Goal: Transaction & Acquisition: Download file/media

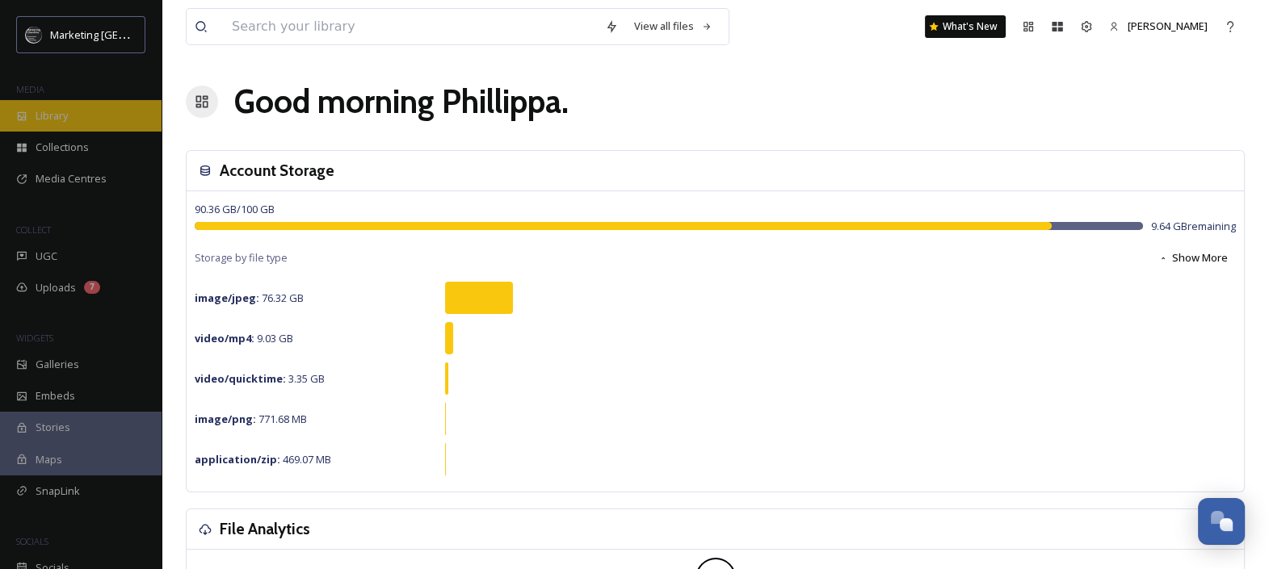
click at [81, 118] on div "Library" at bounding box center [81, 115] width 162 height 31
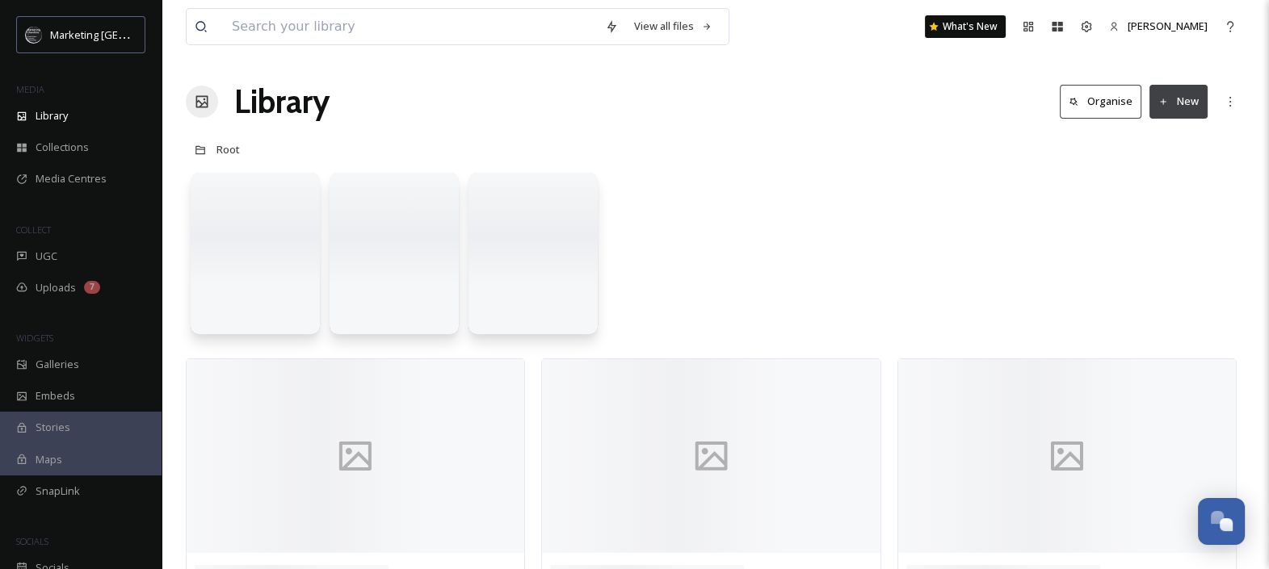
scroll to position [671, 0]
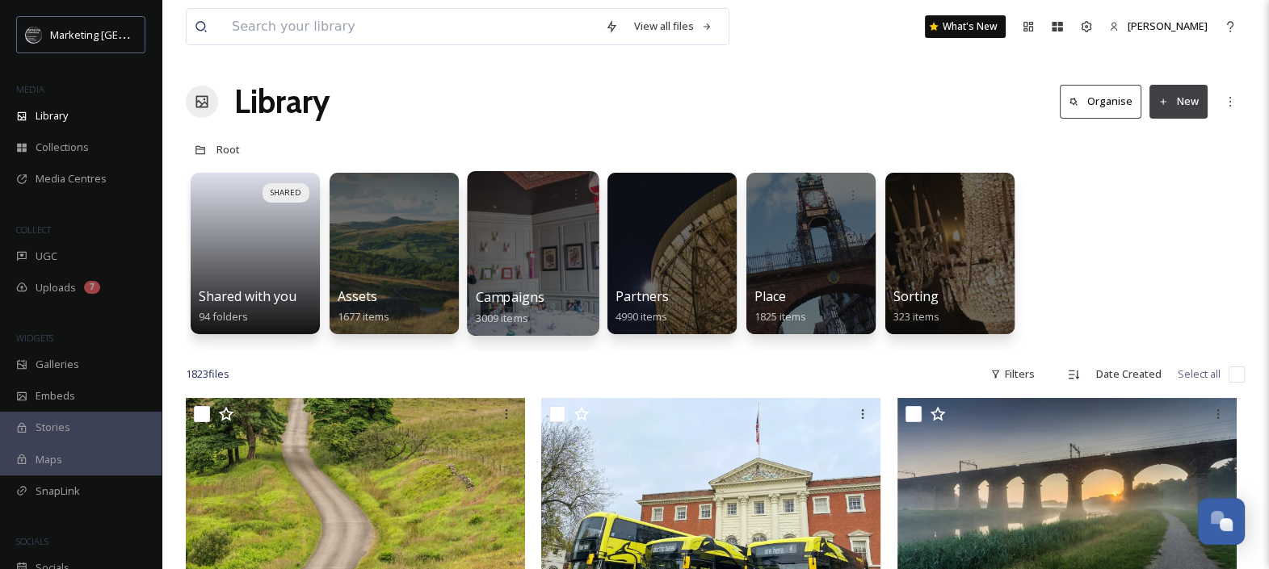
click at [566, 254] on div at bounding box center [533, 253] width 132 height 165
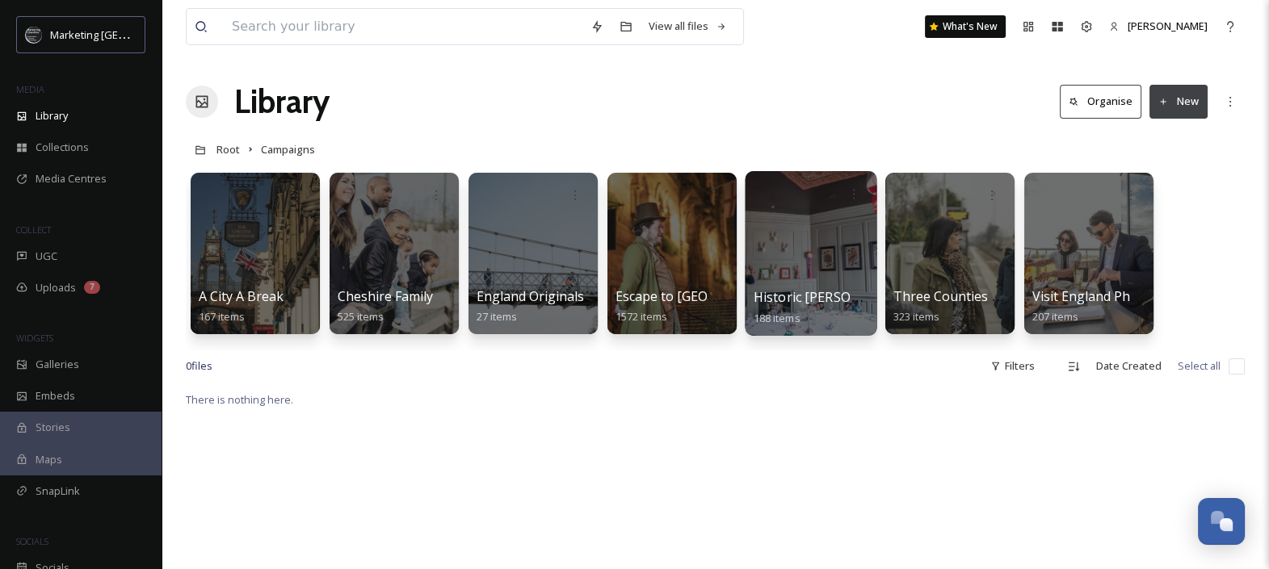
click at [755, 251] on div at bounding box center [811, 253] width 132 height 165
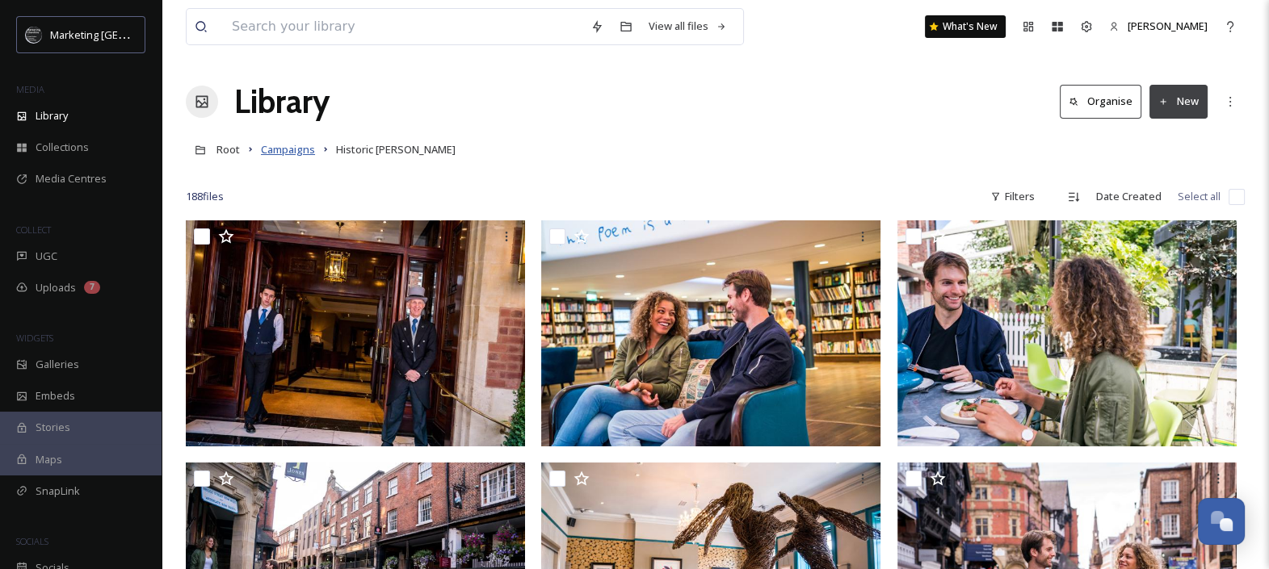
click at [285, 152] on span "Campaigns" at bounding box center [288, 149] width 54 height 15
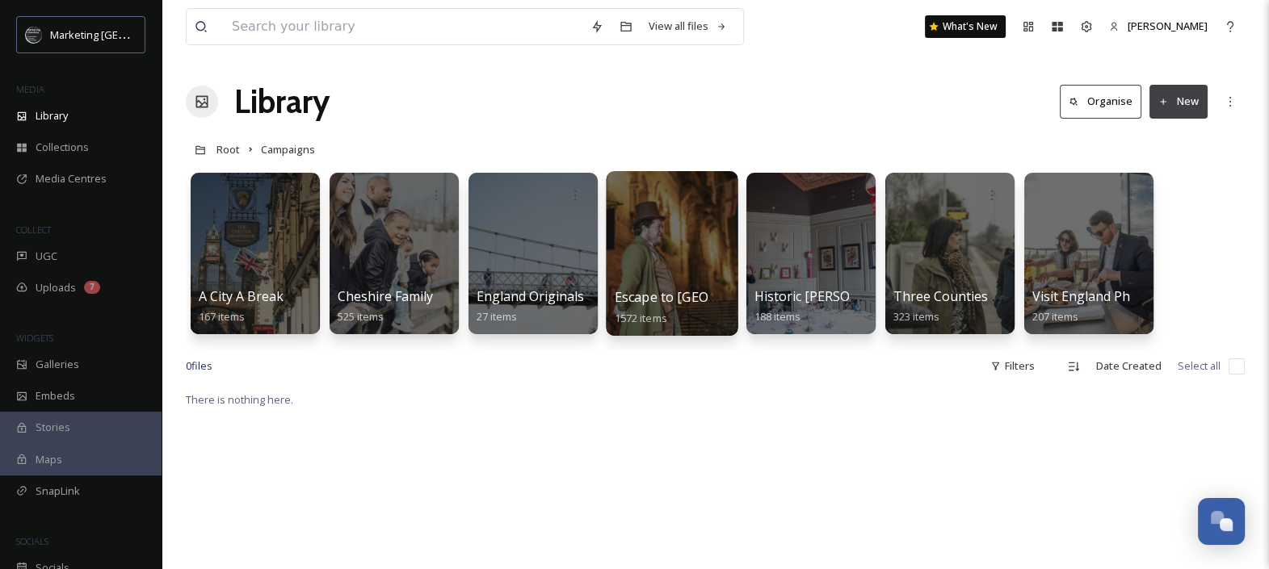
click at [666, 255] on div at bounding box center [672, 253] width 132 height 165
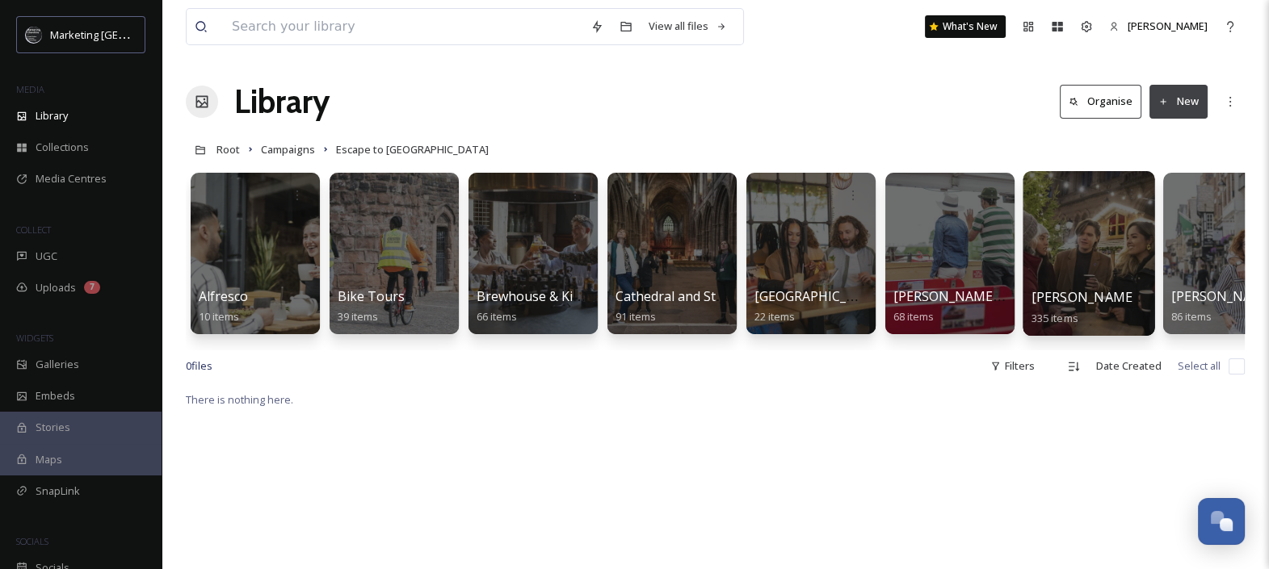
click at [1113, 296] on span "[PERSON_NAME] Christmas" at bounding box center [1116, 297] width 171 height 18
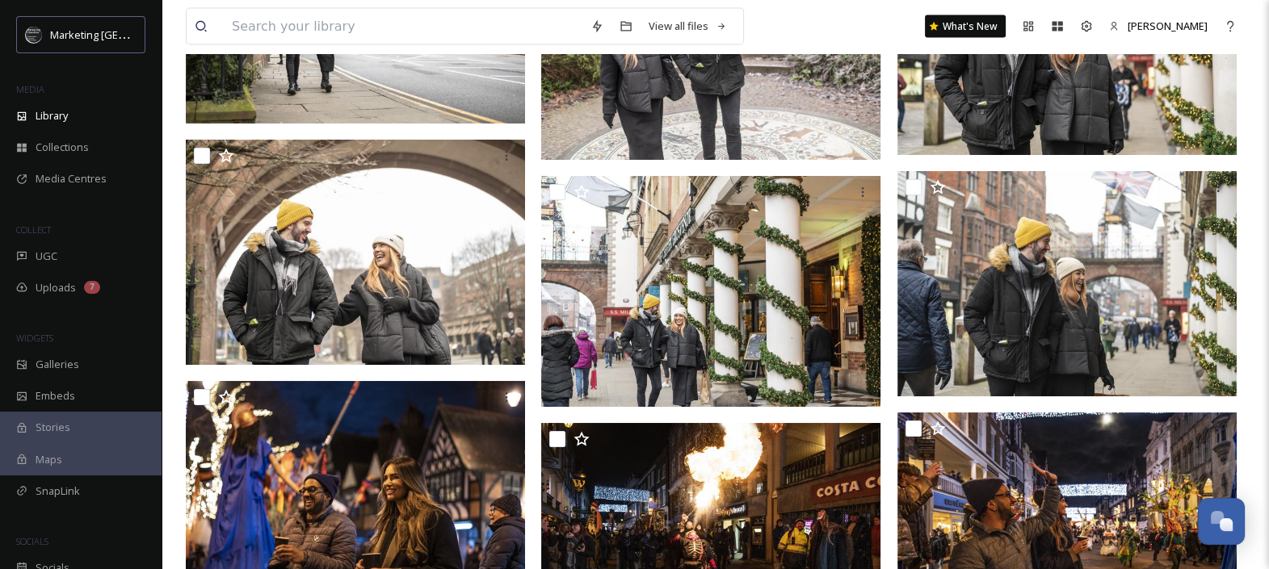
scroll to position [11888, 0]
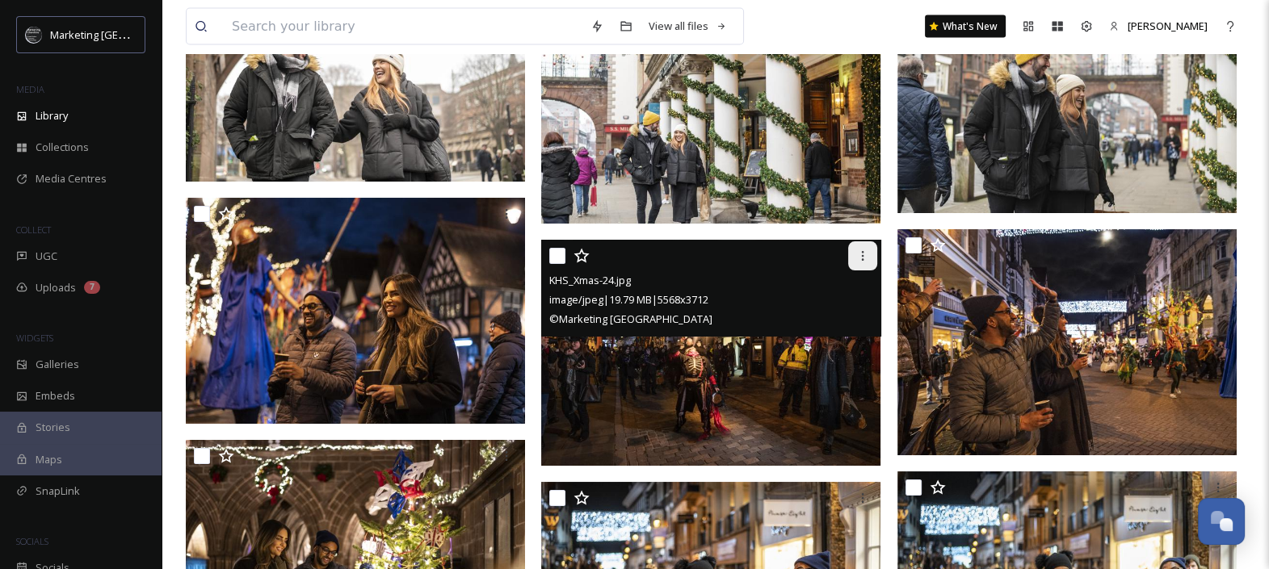
click at [860, 254] on icon at bounding box center [862, 256] width 13 height 13
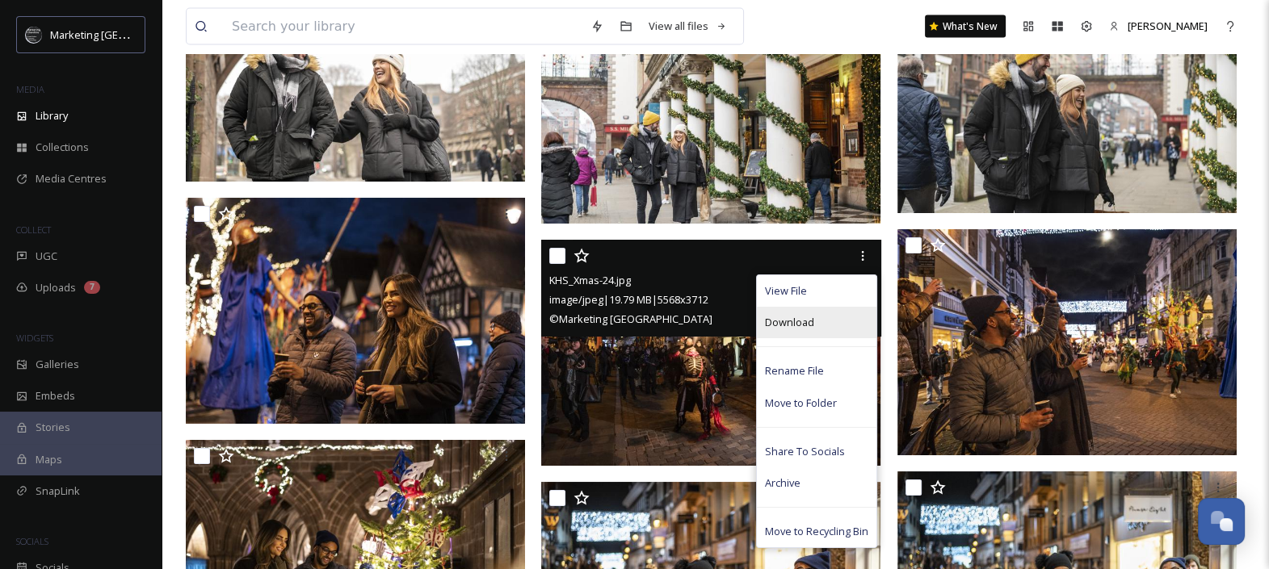
click at [804, 323] on span "Download" at bounding box center [789, 322] width 49 height 15
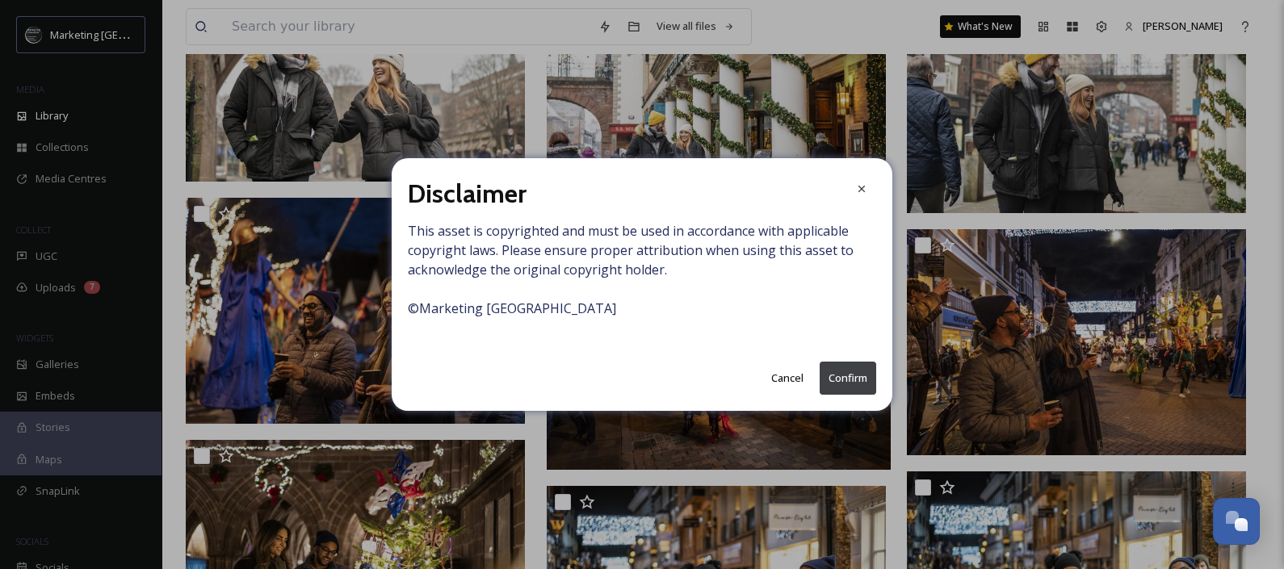
click at [854, 379] on button "Confirm" at bounding box center [848, 378] width 57 height 33
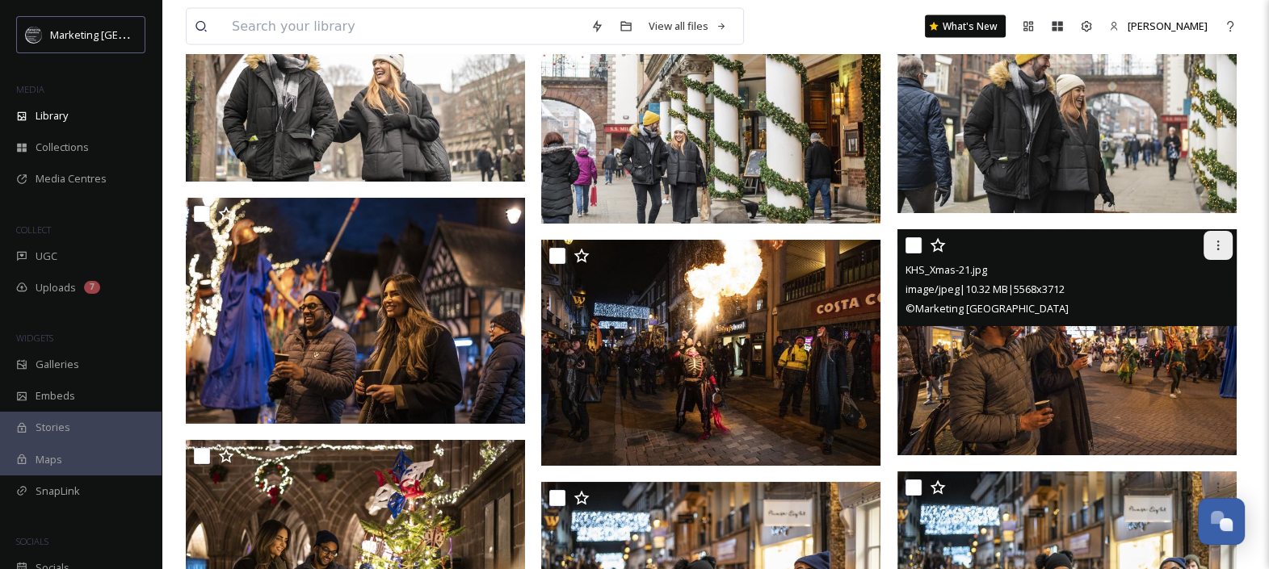
click at [1215, 244] on icon at bounding box center [1217, 245] width 13 height 13
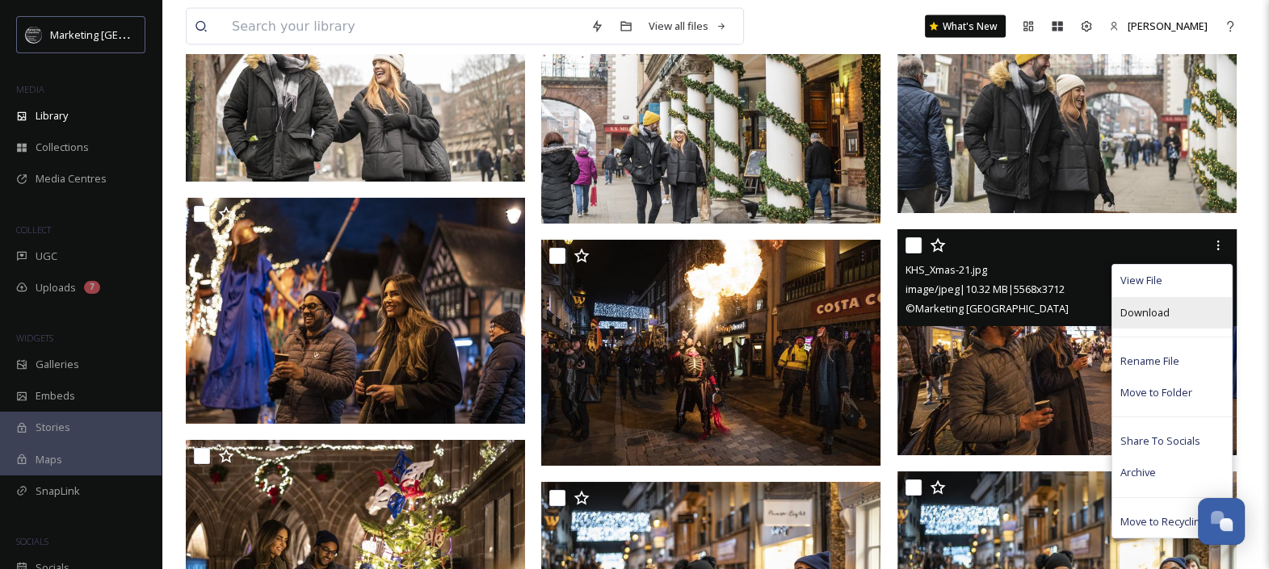
click at [1147, 313] on span "Download" at bounding box center [1144, 312] width 49 height 15
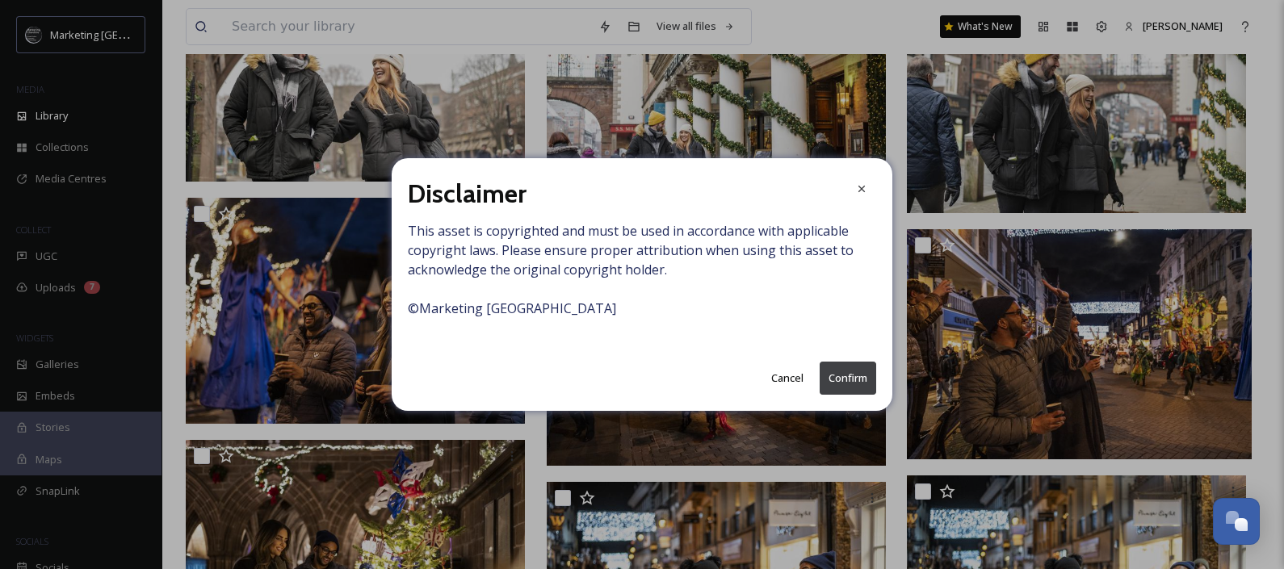
click at [836, 379] on button "Confirm" at bounding box center [848, 378] width 57 height 33
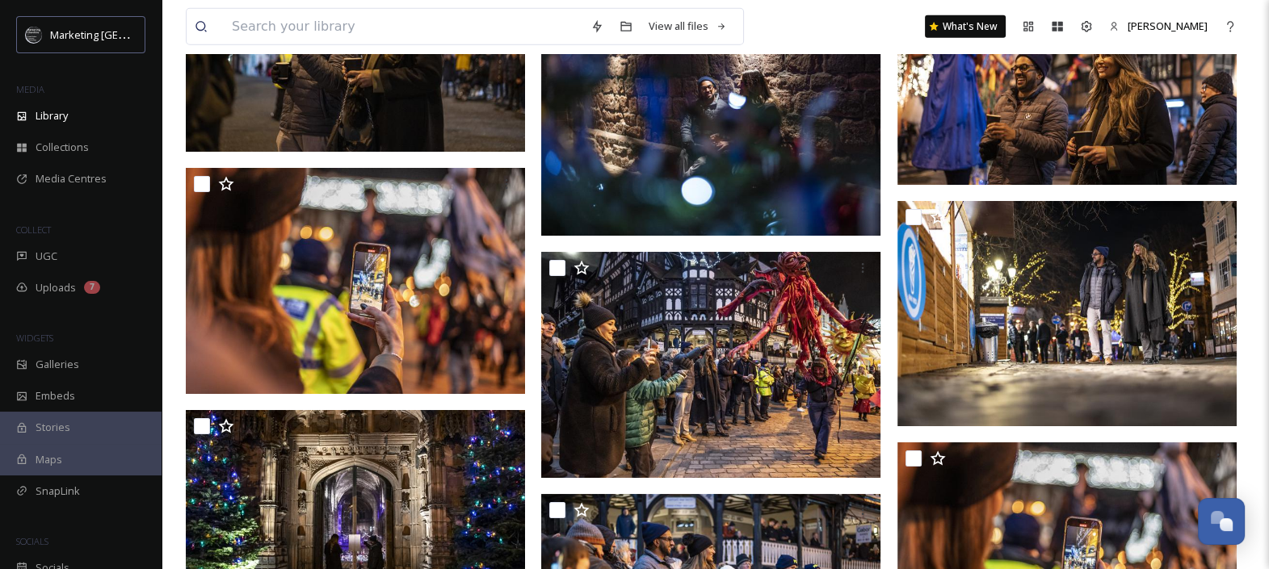
scroll to position [13650, 0]
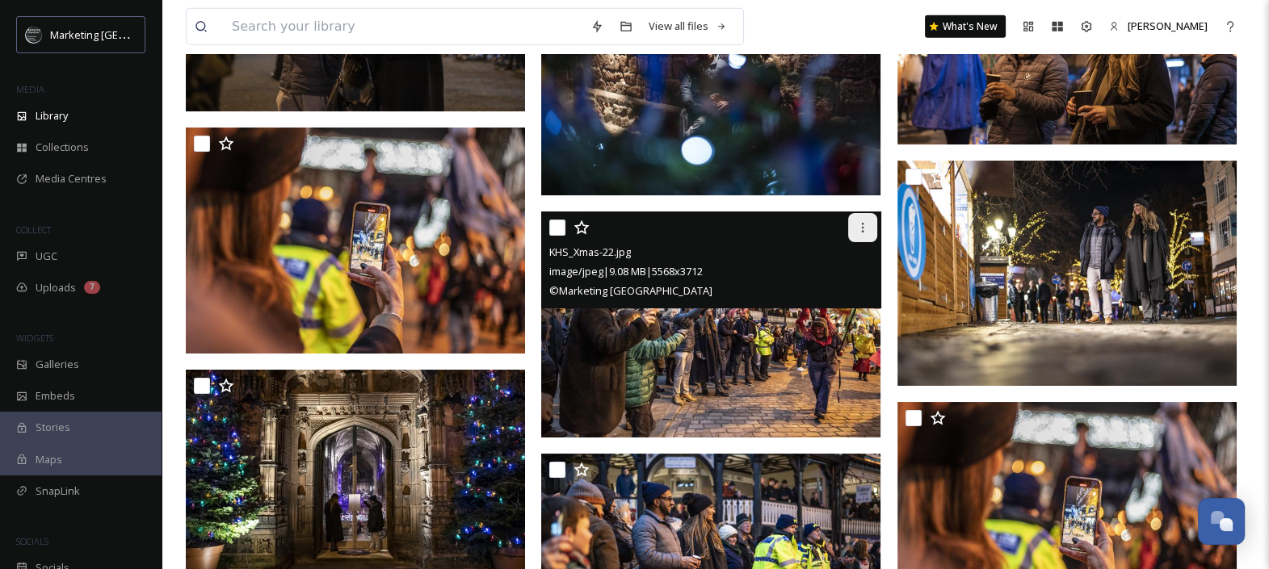
click at [856, 229] on icon at bounding box center [862, 227] width 13 height 13
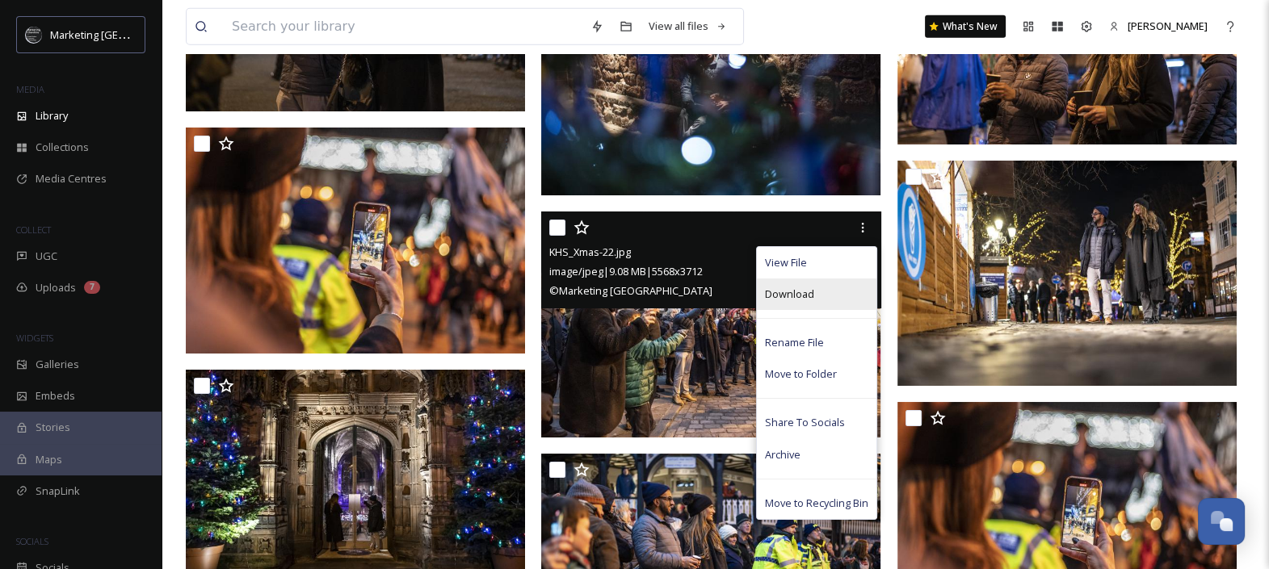
click at [795, 295] on span "Download" at bounding box center [789, 294] width 49 height 15
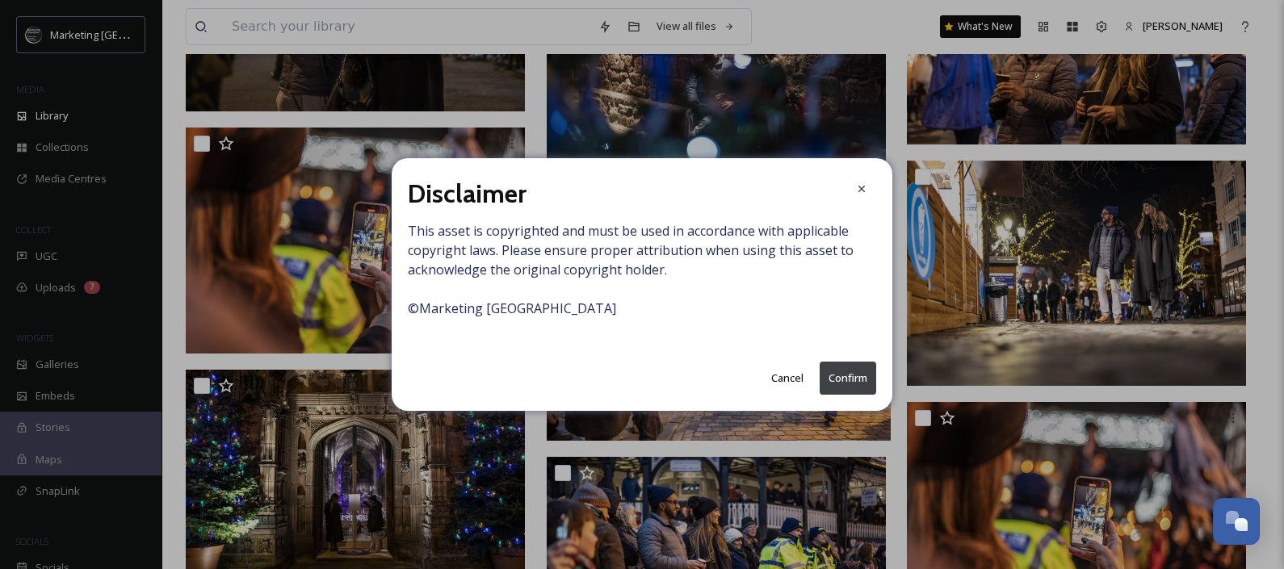
click at [852, 375] on button "Confirm" at bounding box center [848, 378] width 57 height 33
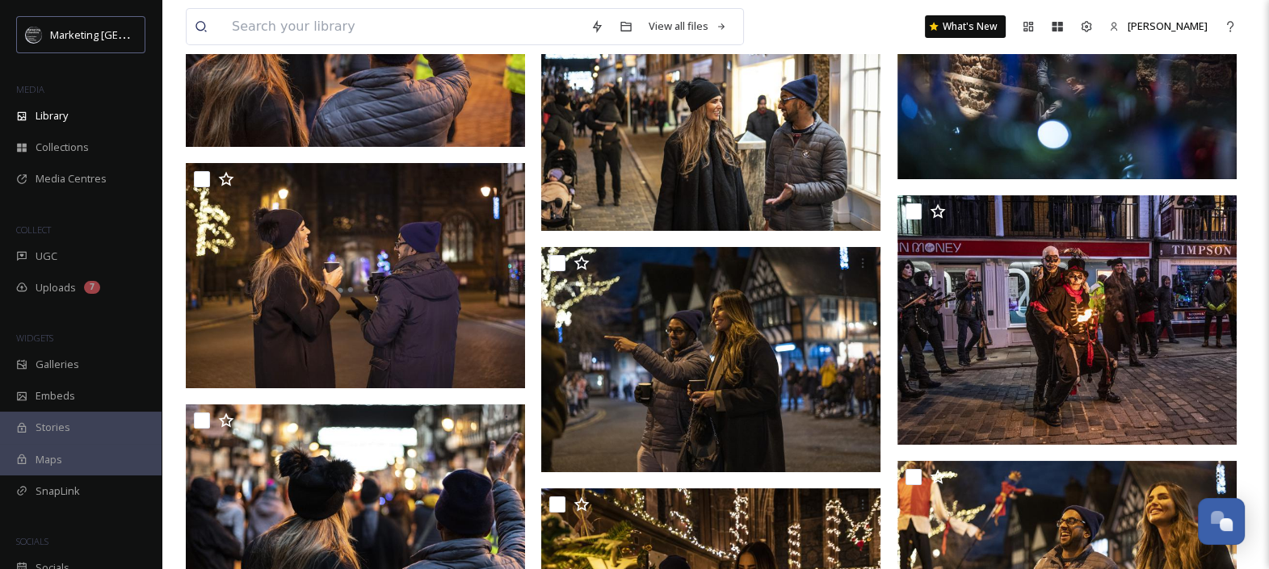
scroll to position [14487, 0]
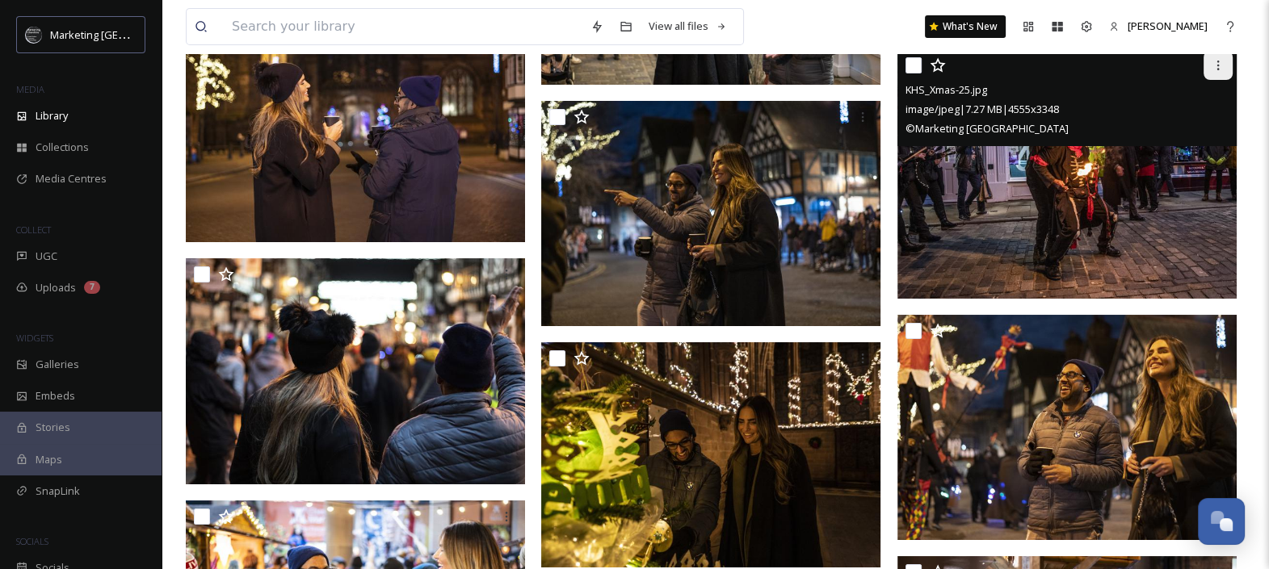
click at [1221, 65] on icon at bounding box center [1217, 65] width 13 height 13
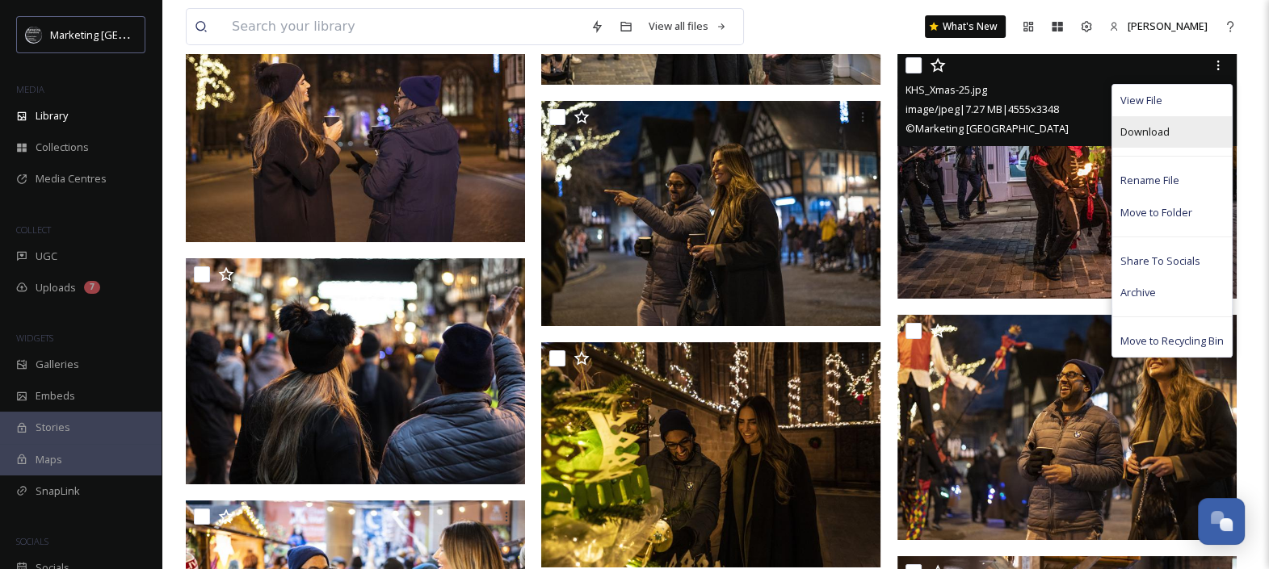
click at [1154, 129] on span "Download" at bounding box center [1144, 131] width 49 height 15
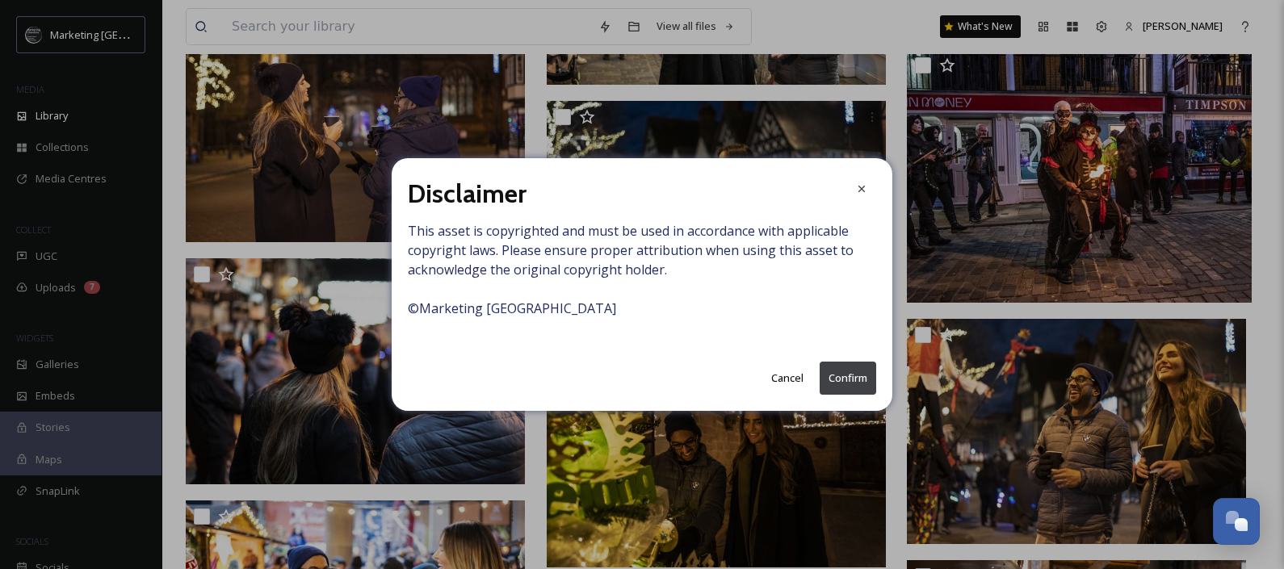
click at [836, 371] on button "Confirm" at bounding box center [848, 378] width 57 height 33
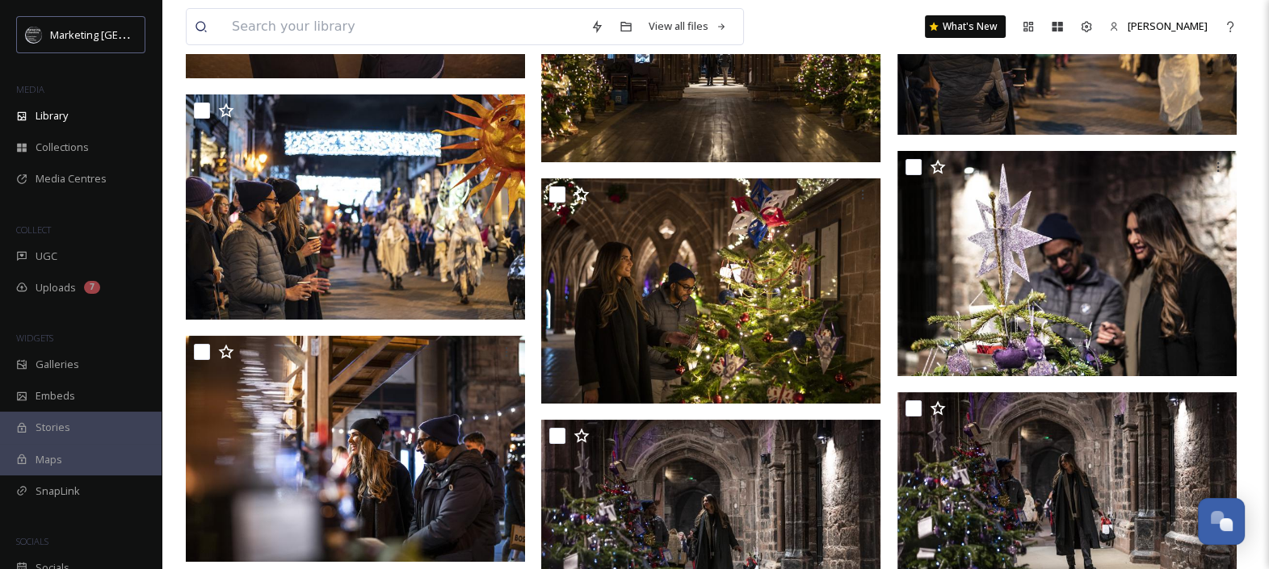
scroll to position [16115, 0]
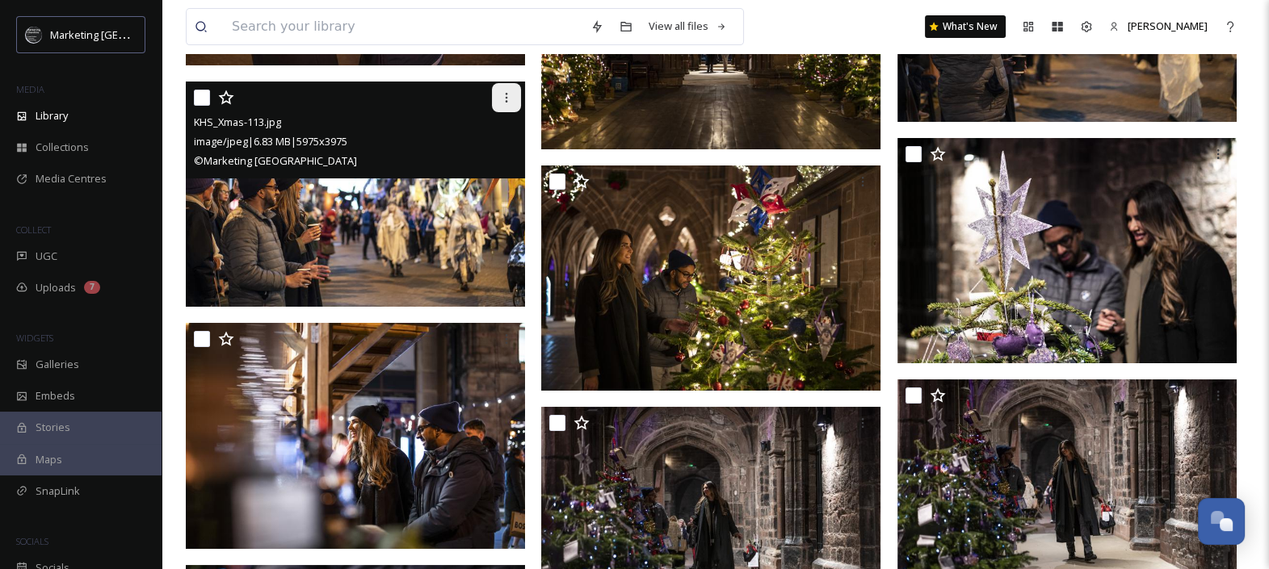
click at [505, 97] on icon at bounding box center [506, 97] width 13 height 13
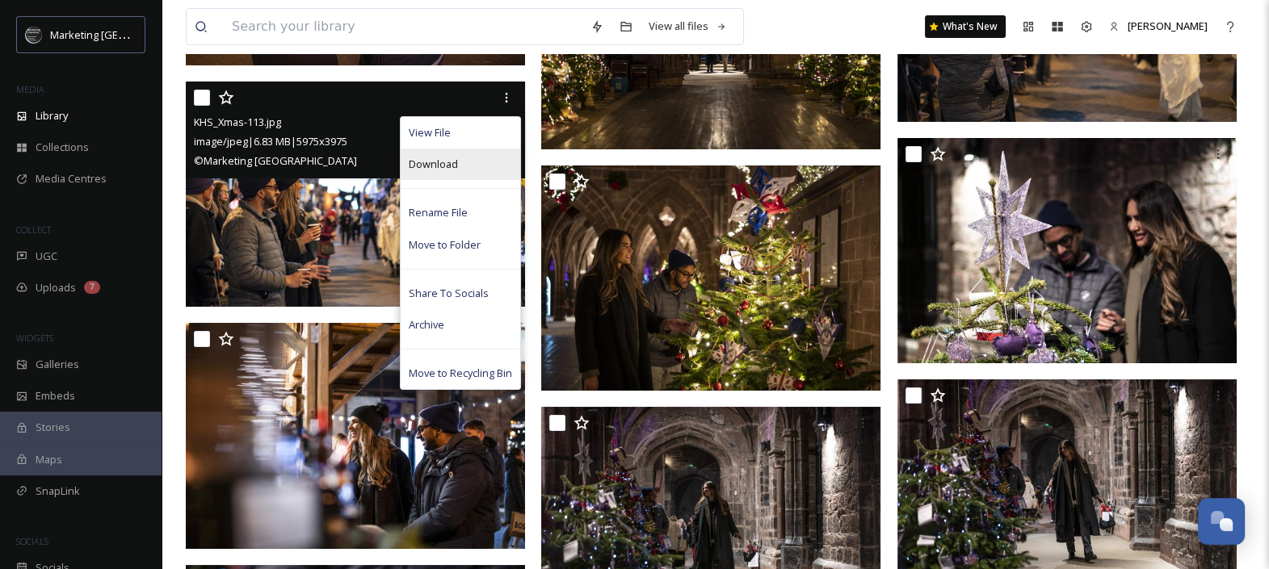
click at [440, 162] on span "Download" at bounding box center [433, 164] width 49 height 15
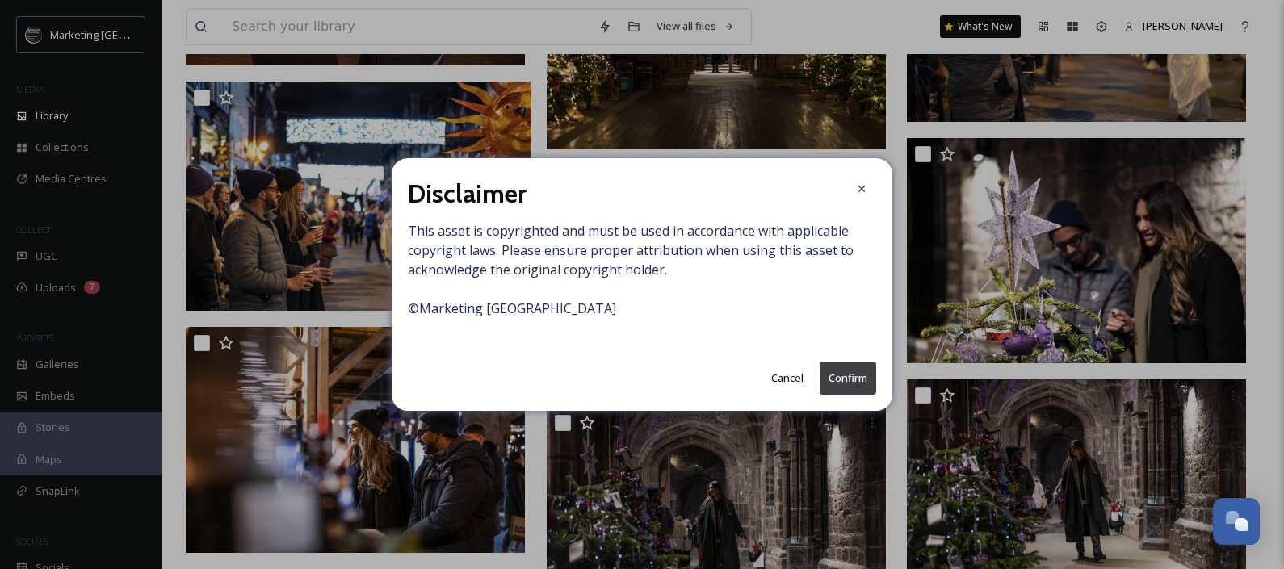
click at [850, 382] on button "Confirm" at bounding box center [848, 378] width 57 height 33
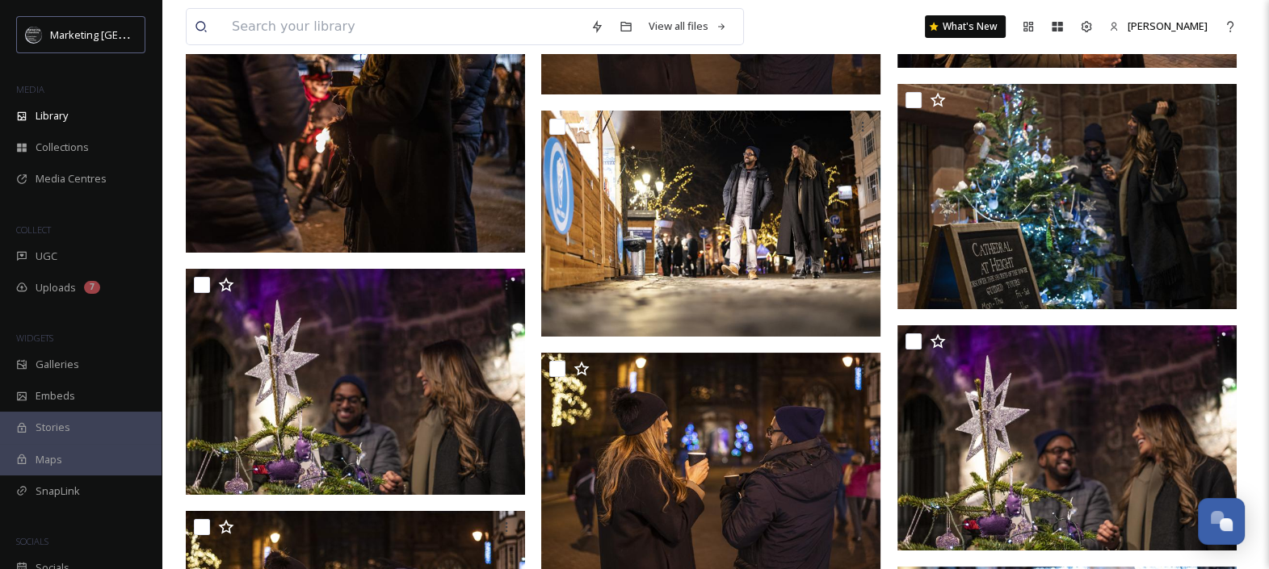
scroll to position [8016, 0]
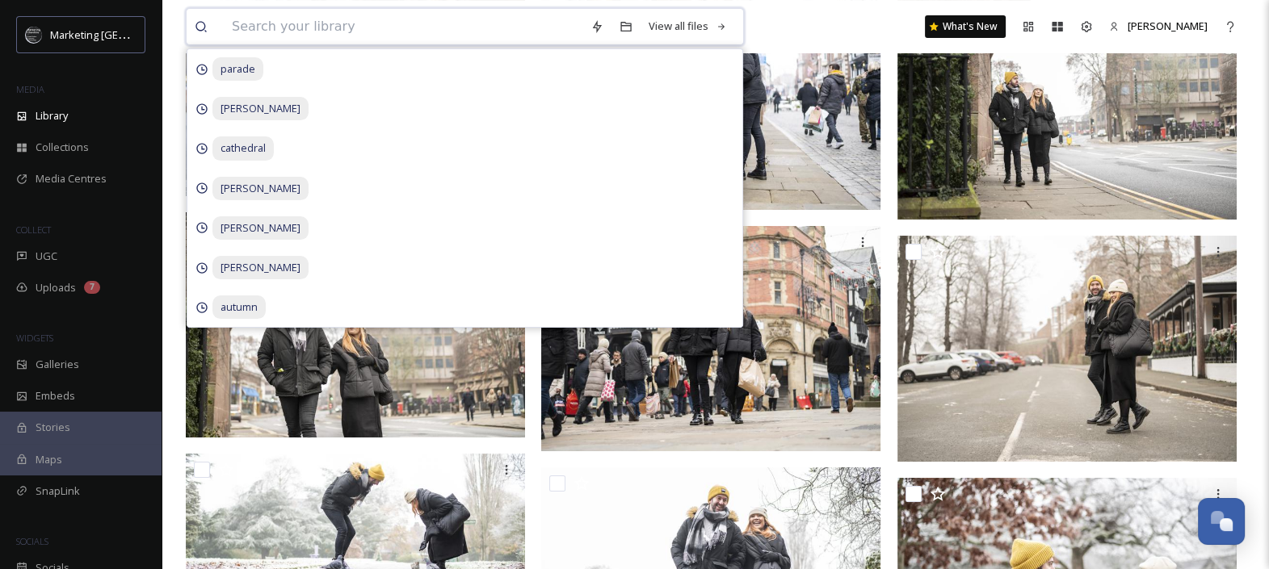
click at [395, 26] on input at bounding box center [403, 27] width 359 height 36
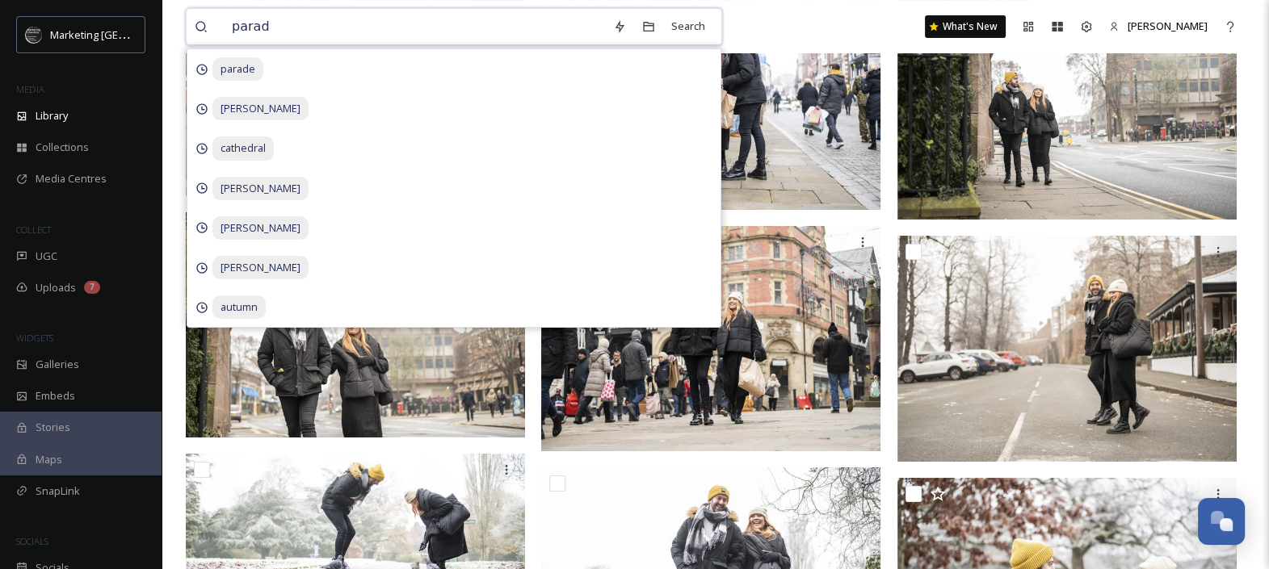
type input "parade"
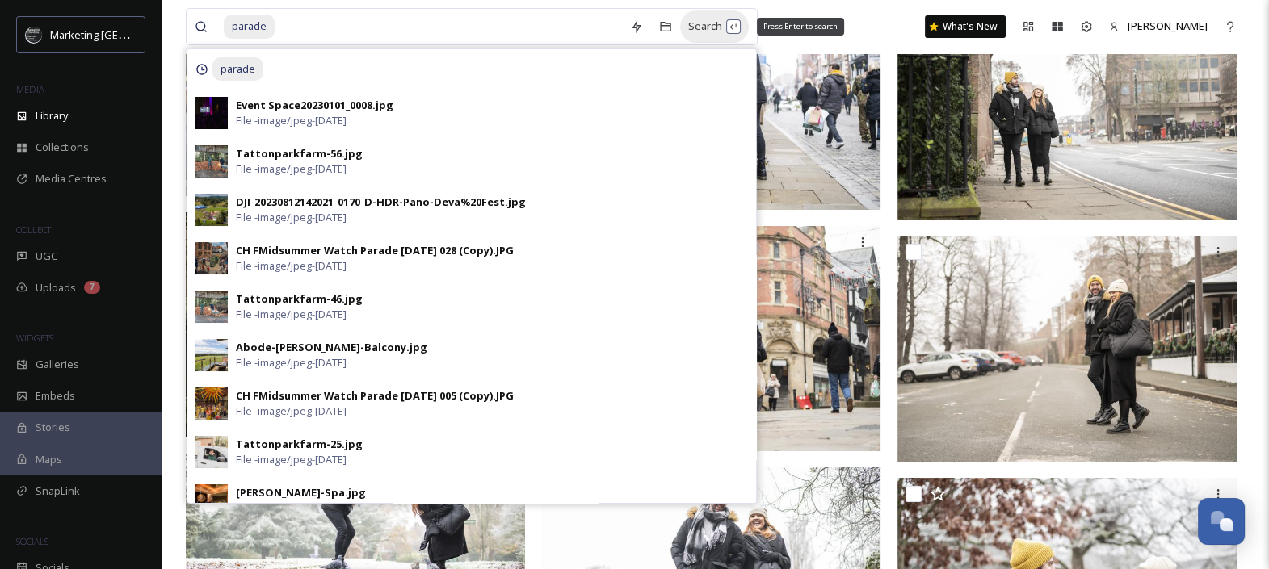
click at [703, 28] on div "Search Press Enter to search" at bounding box center [714, 25] width 69 height 31
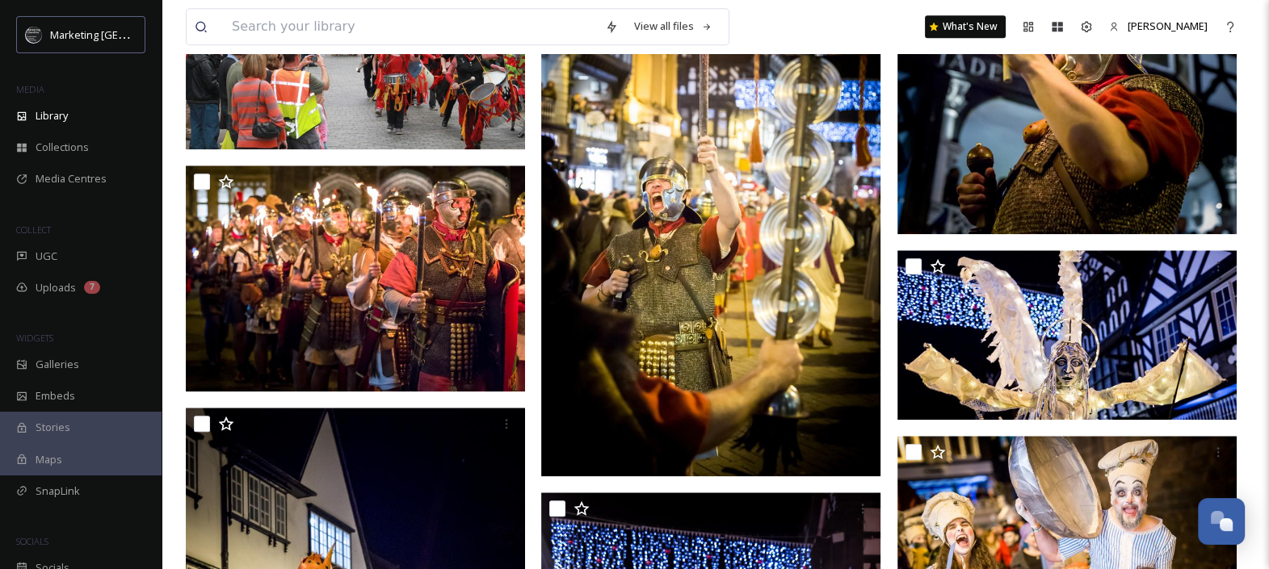
scroll to position [2196, 0]
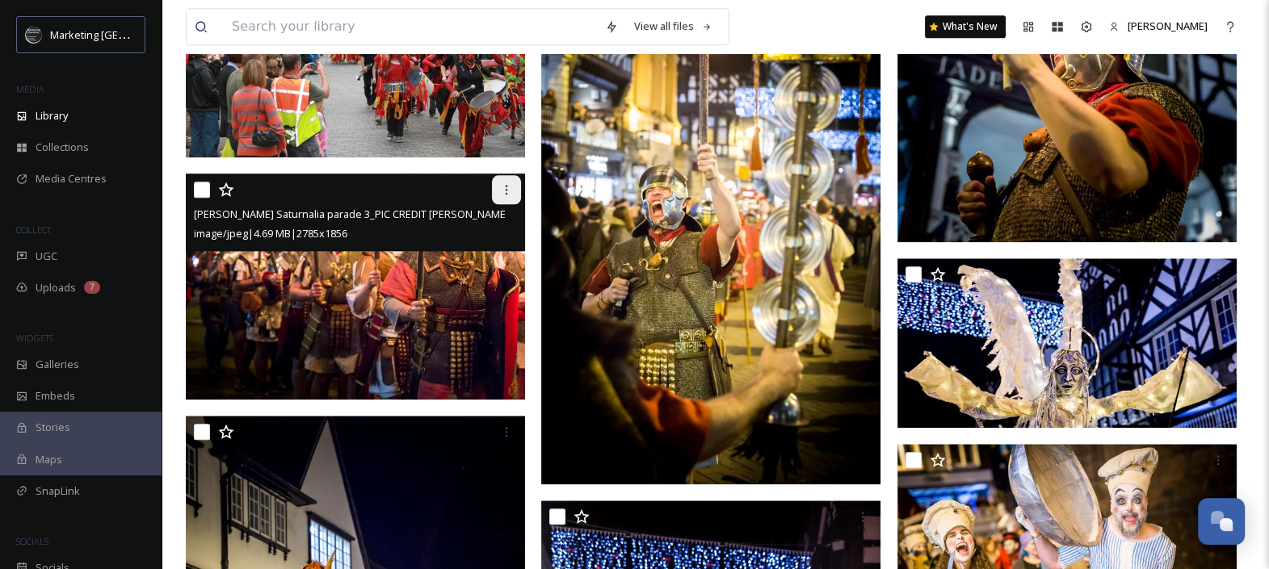
click at [506, 186] on icon at bounding box center [507, 190] width 2 height 10
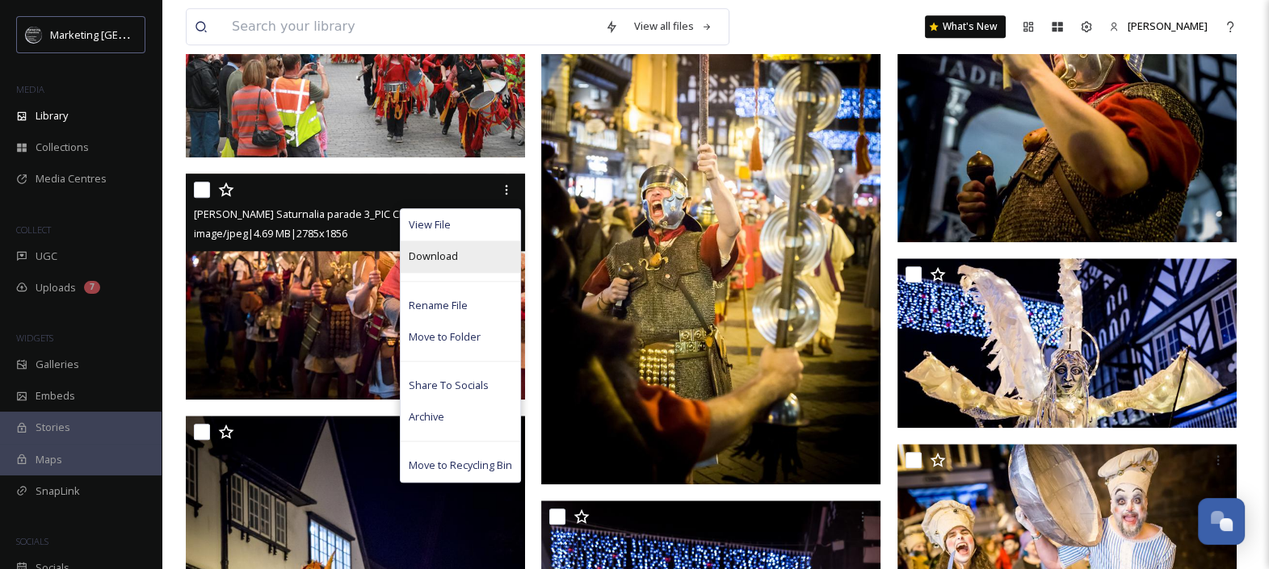
click at [438, 258] on span "Download" at bounding box center [433, 256] width 49 height 15
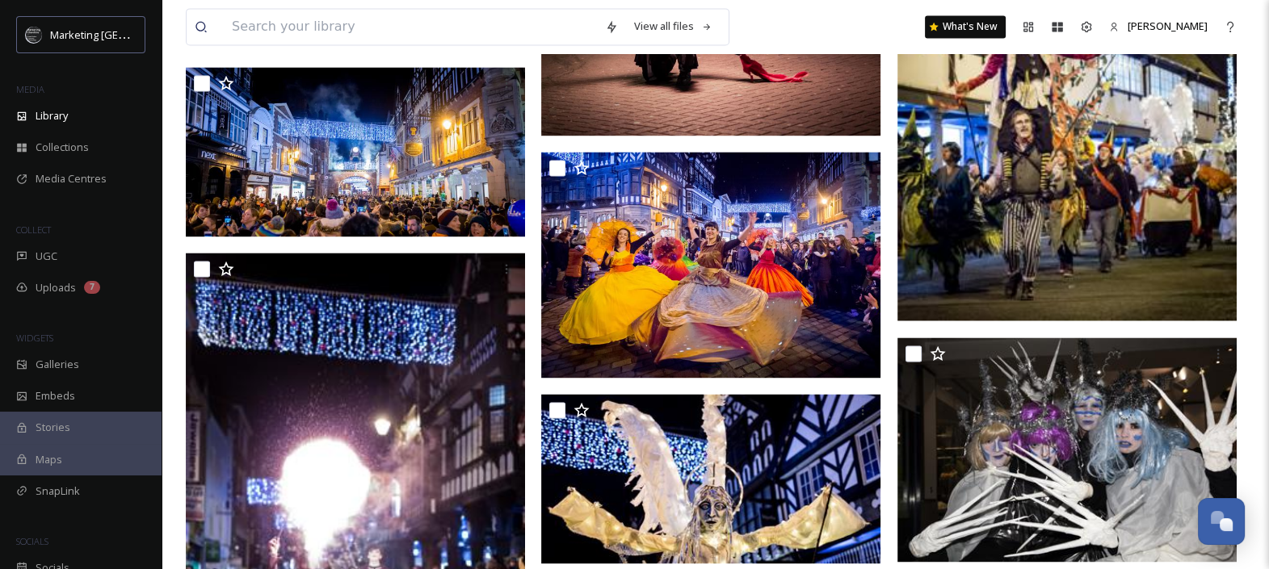
scroll to position [3077, 0]
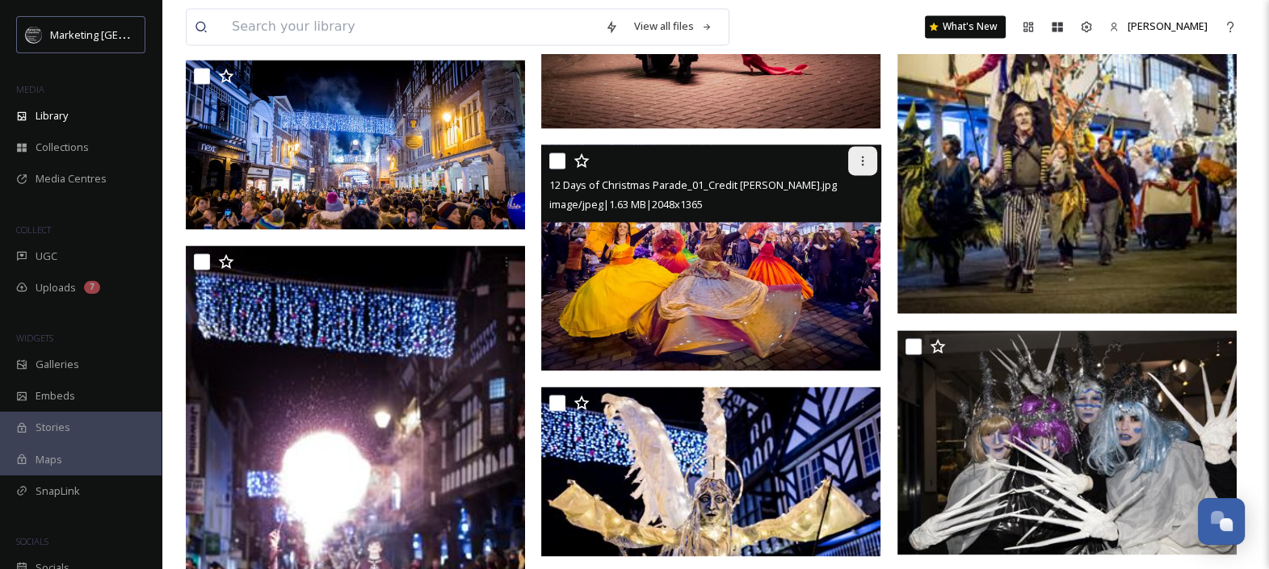
click at [859, 153] on div at bounding box center [862, 160] width 29 height 29
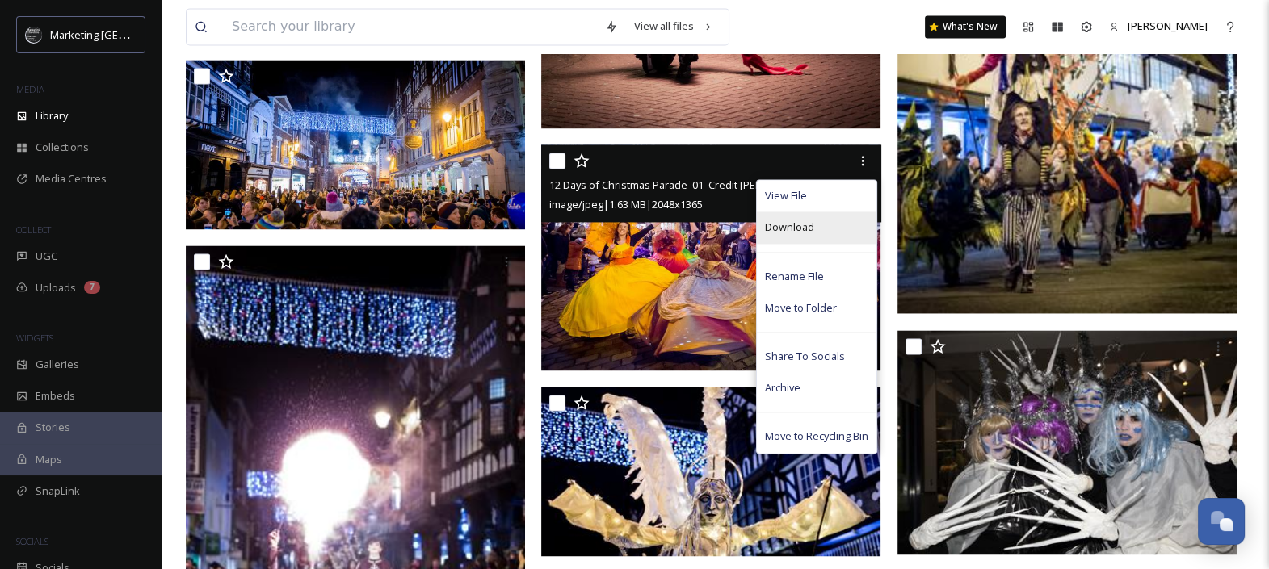
click at [803, 227] on span "Download" at bounding box center [789, 227] width 49 height 15
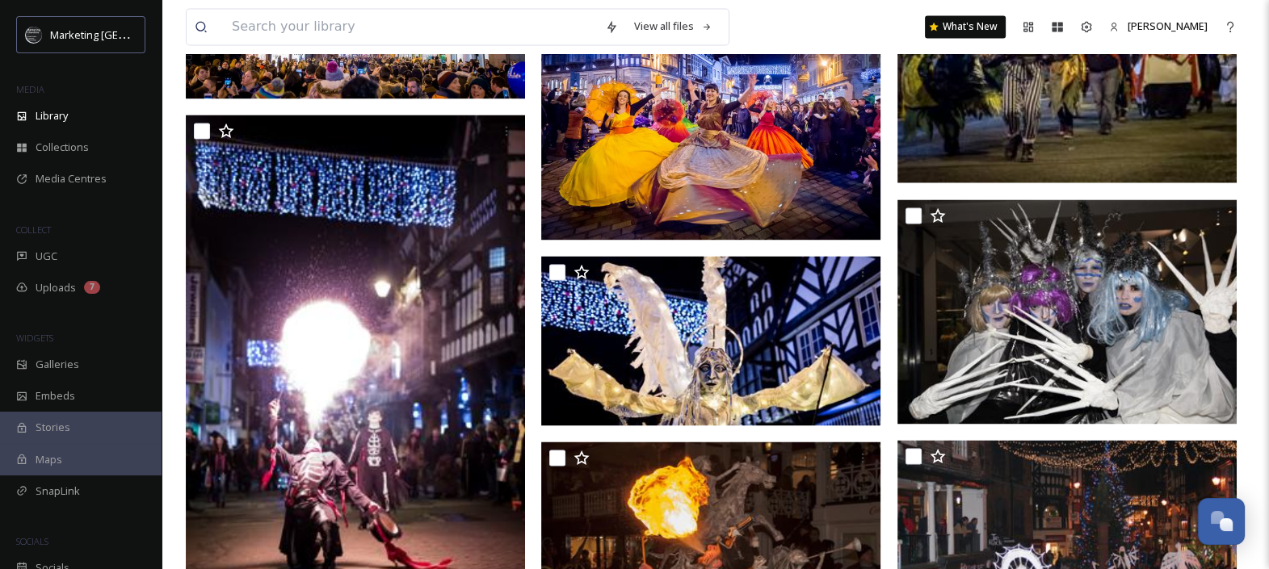
scroll to position [3177, 0]
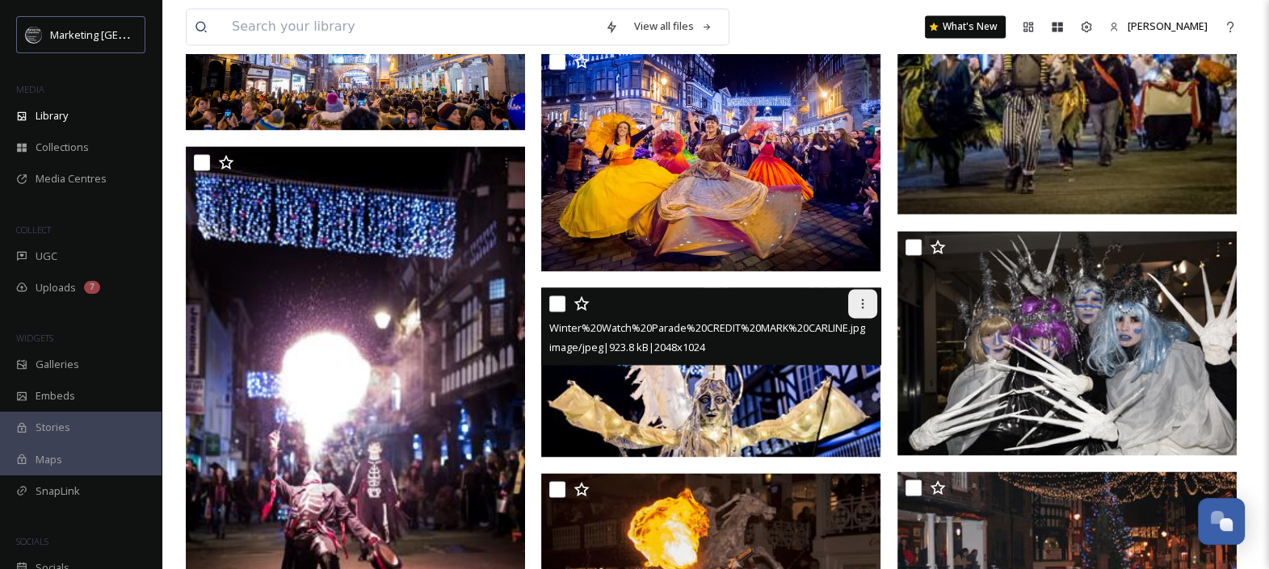
click at [860, 295] on div at bounding box center [862, 303] width 29 height 29
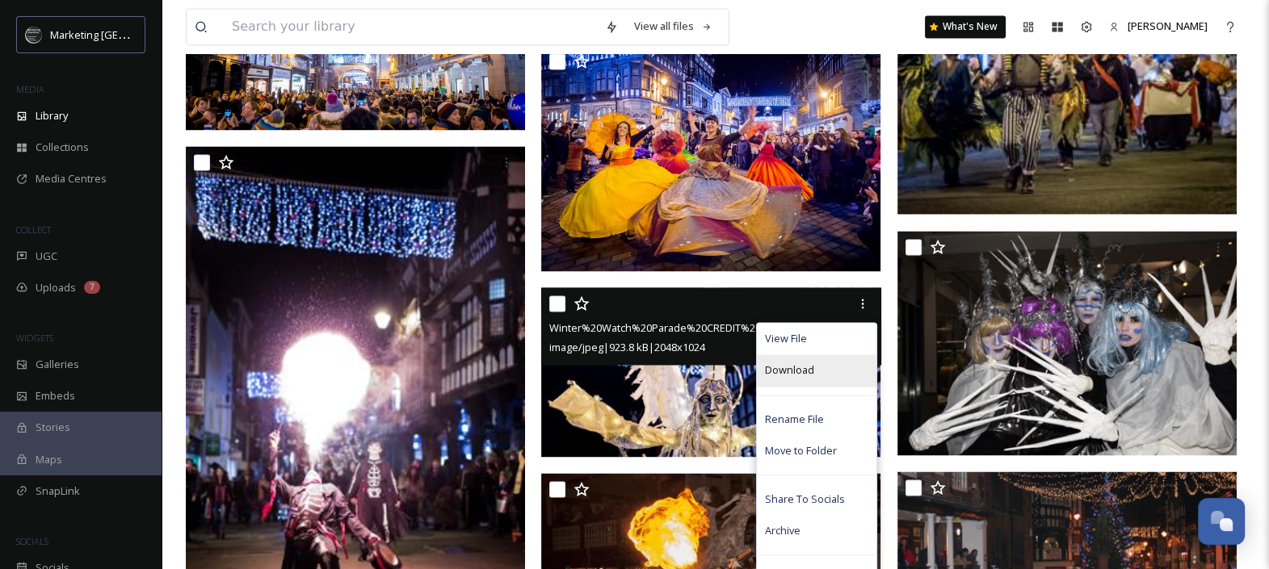
click at [803, 371] on span "Download" at bounding box center [789, 370] width 49 height 15
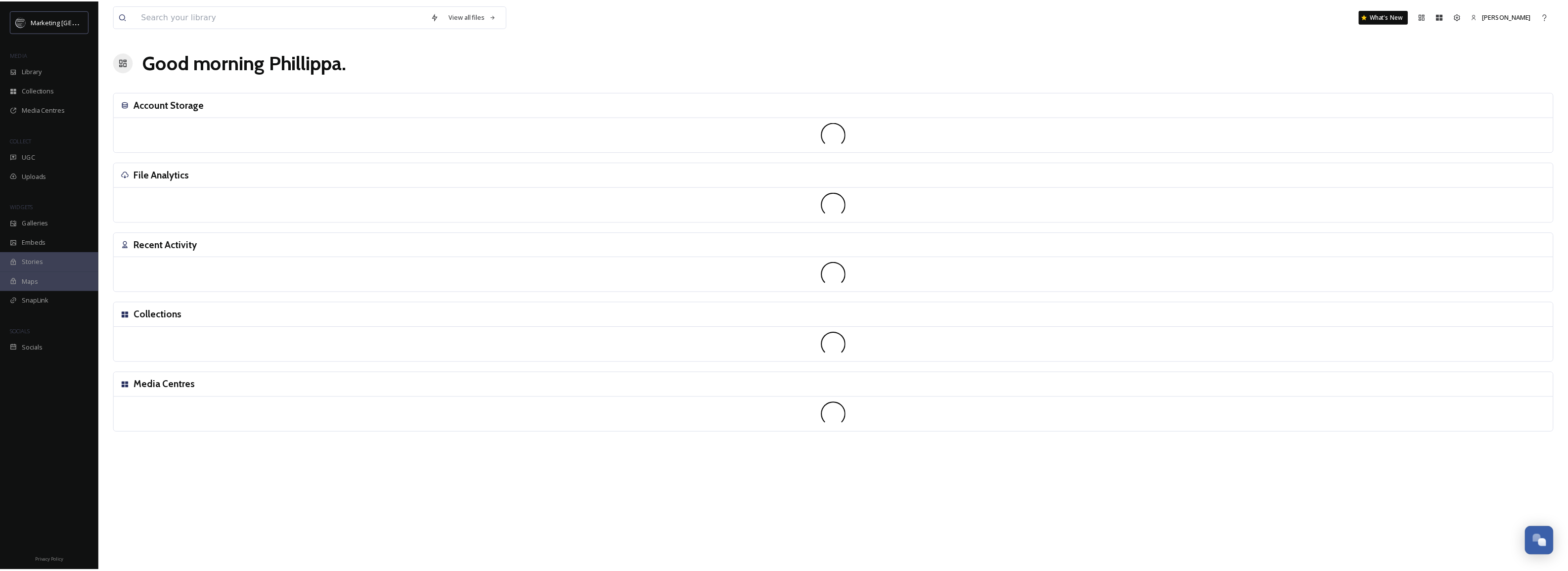
scroll to position [376, 0]
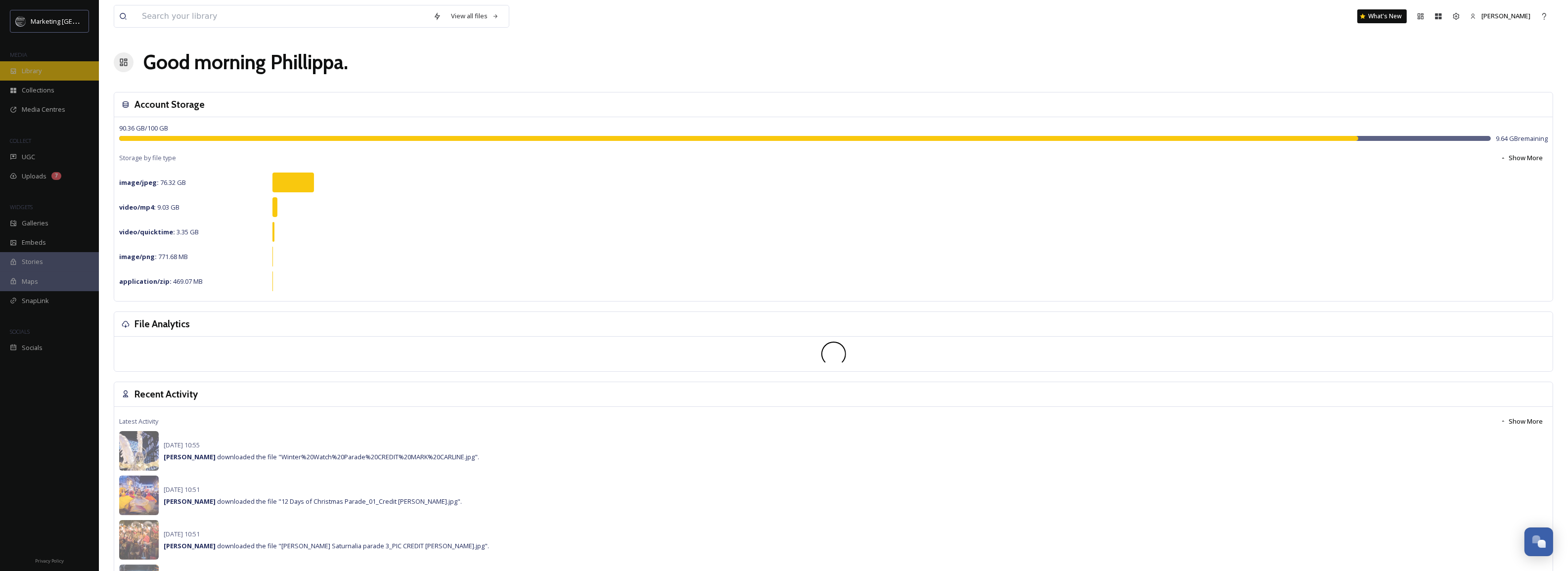
click at [21, 74] on div "Library" at bounding box center [50, 70] width 99 height 19
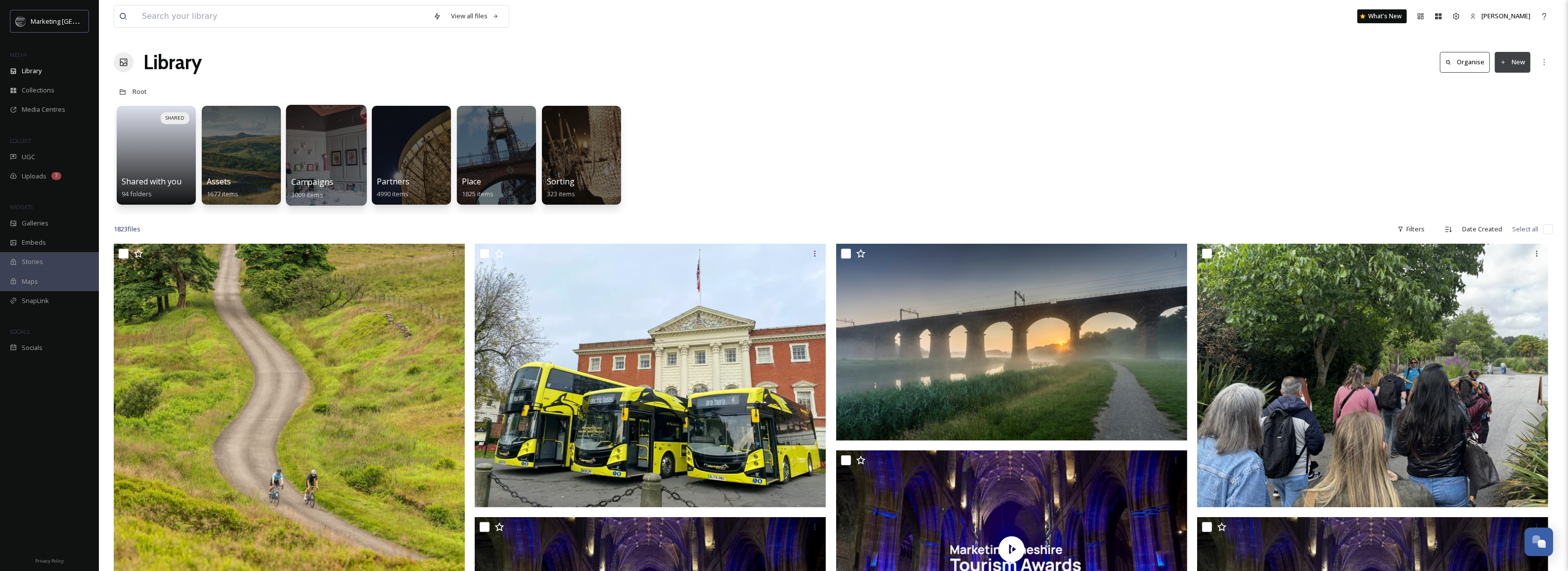
click at [320, 149] on div at bounding box center [326, 155] width 81 height 101
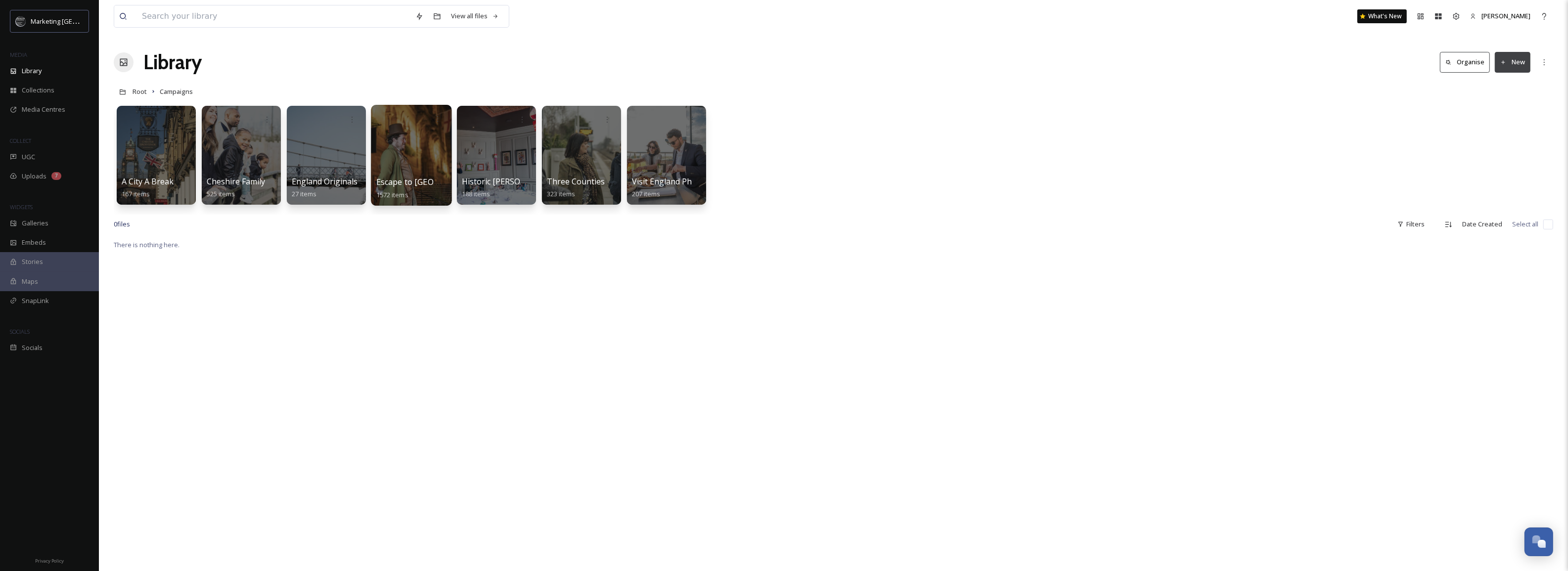
click at [392, 148] on div at bounding box center [411, 155] width 81 height 101
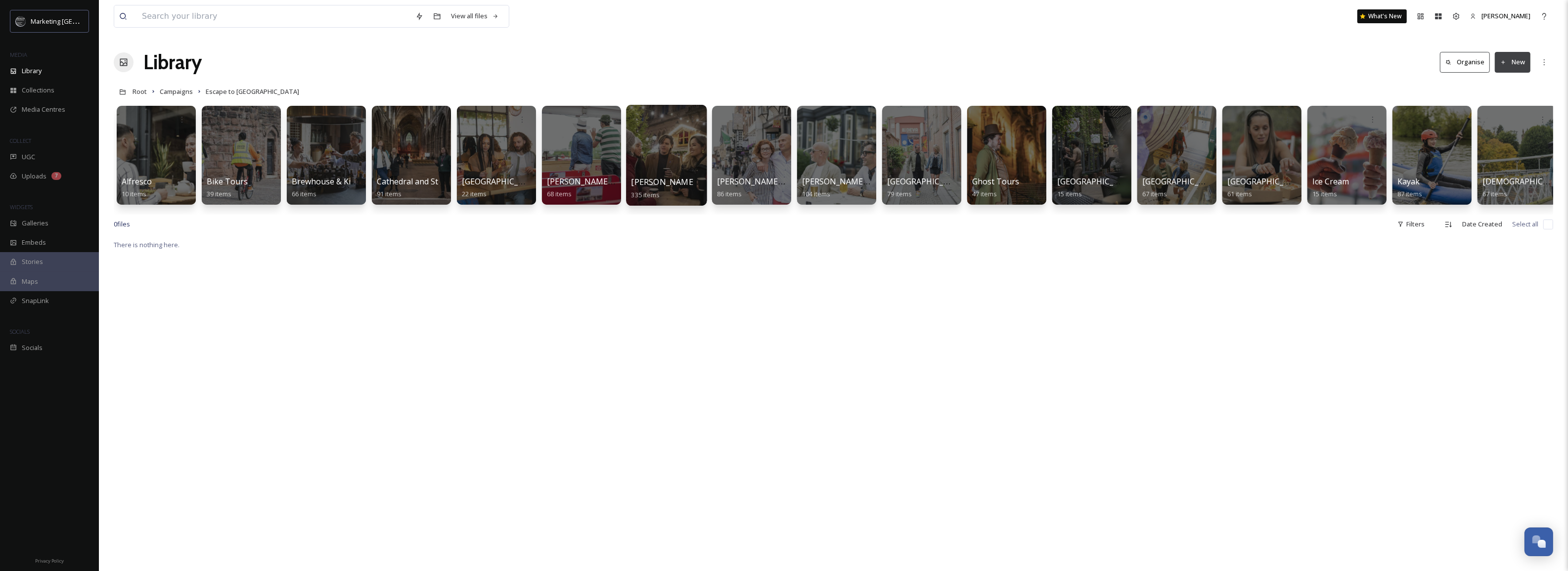
click at [660, 159] on div at bounding box center [666, 155] width 81 height 101
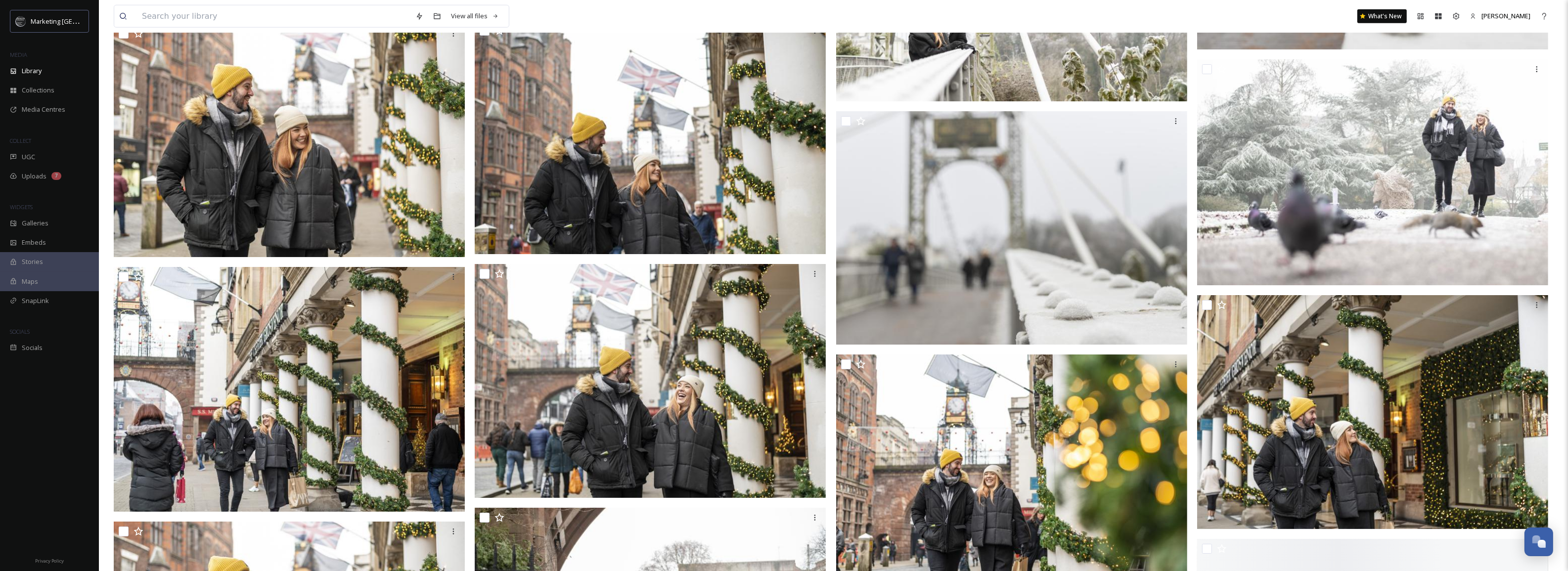
scroll to position [8177, 0]
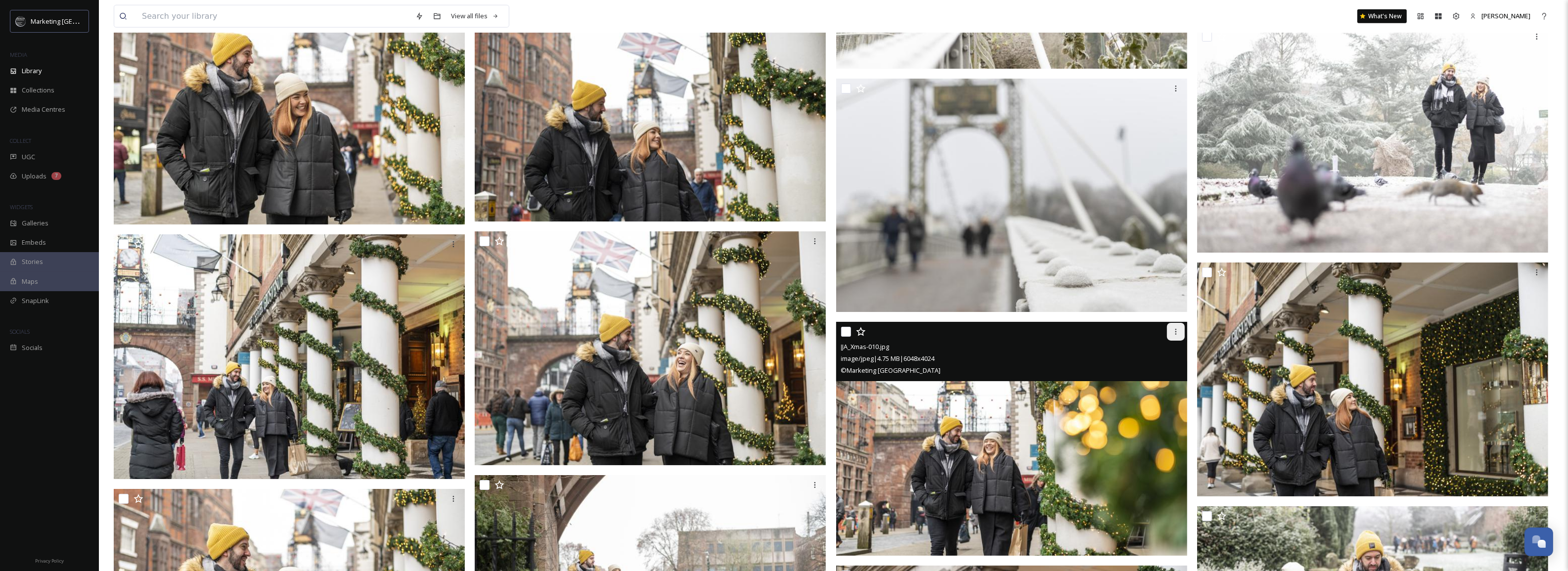
click at [1176, 332] on icon at bounding box center [1176, 331] width 8 height 8
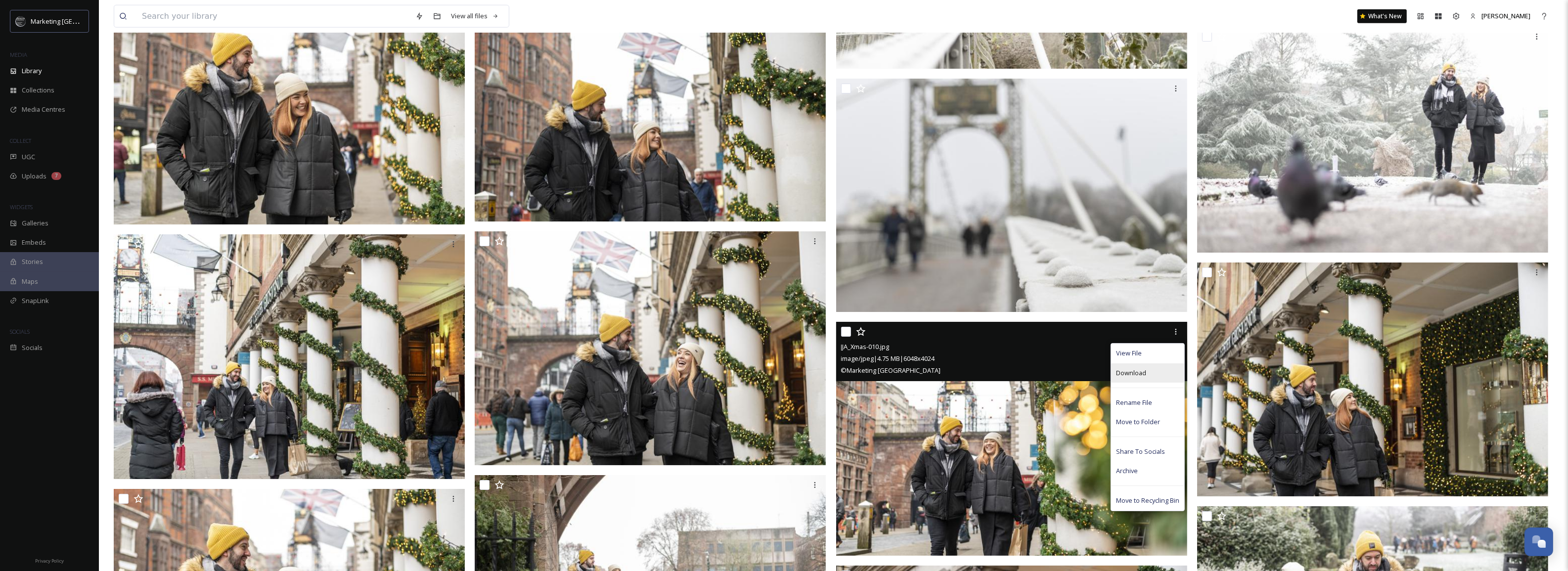
click at [1141, 374] on span "Download" at bounding box center [1131, 373] width 30 height 9
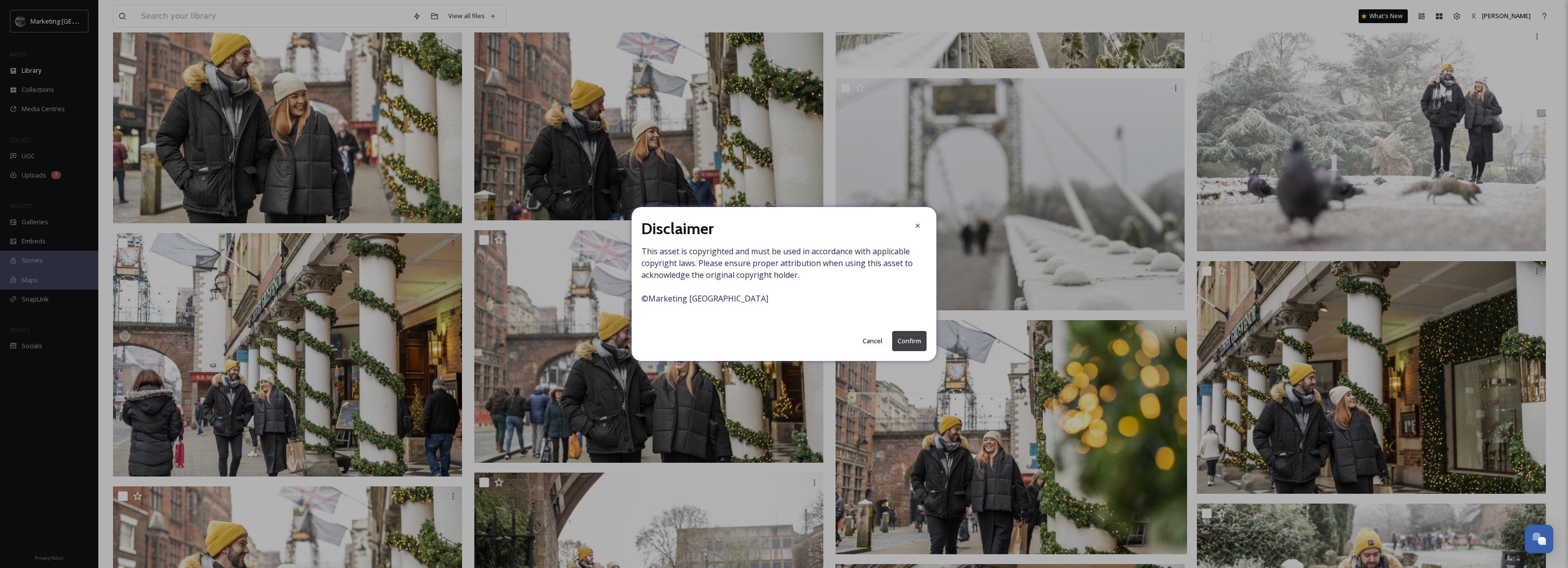
click at [910, 338] on button "Confirm" at bounding box center [909, 340] width 35 height 20
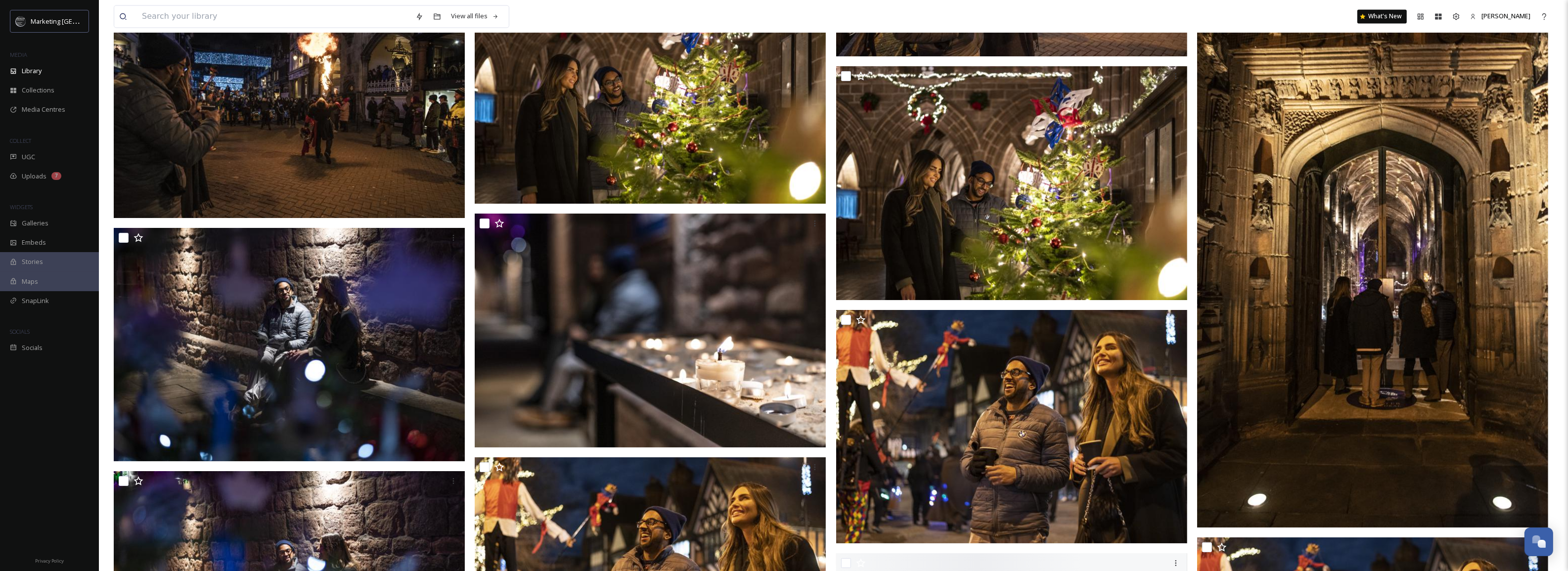
scroll to position [9421, 0]
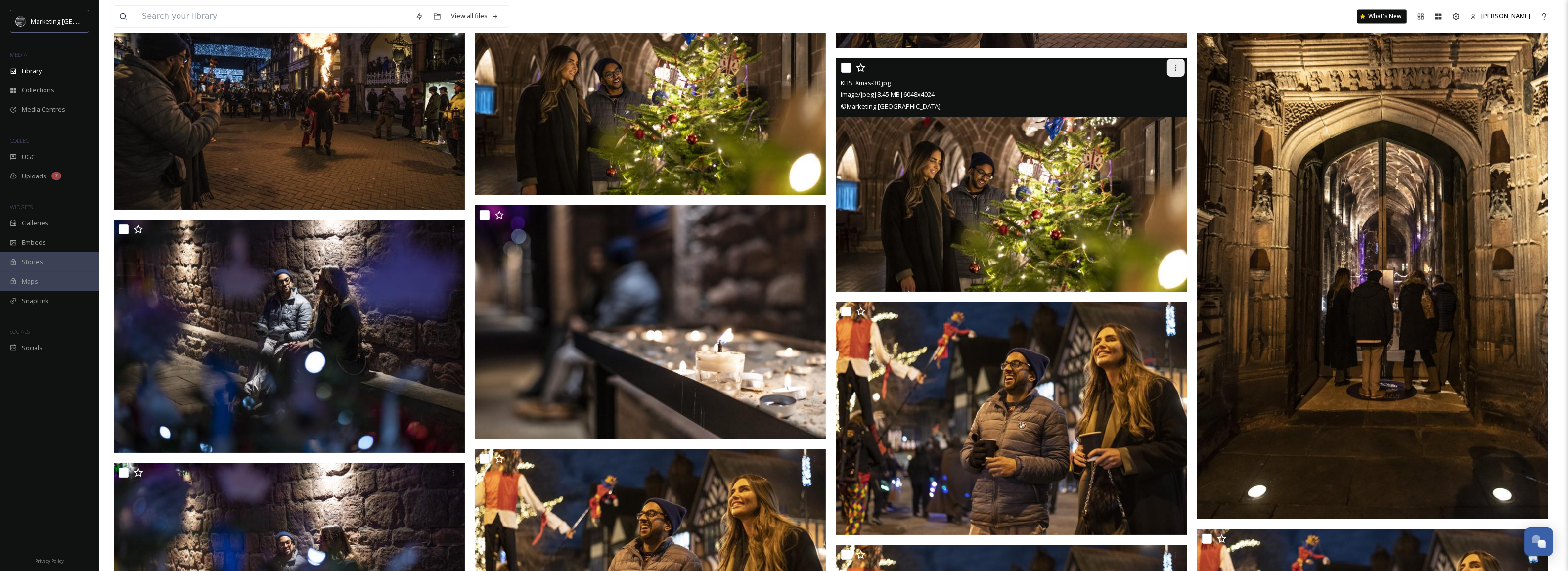
click at [1174, 68] on icon at bounding box center [1176, 67] width 8 height 8
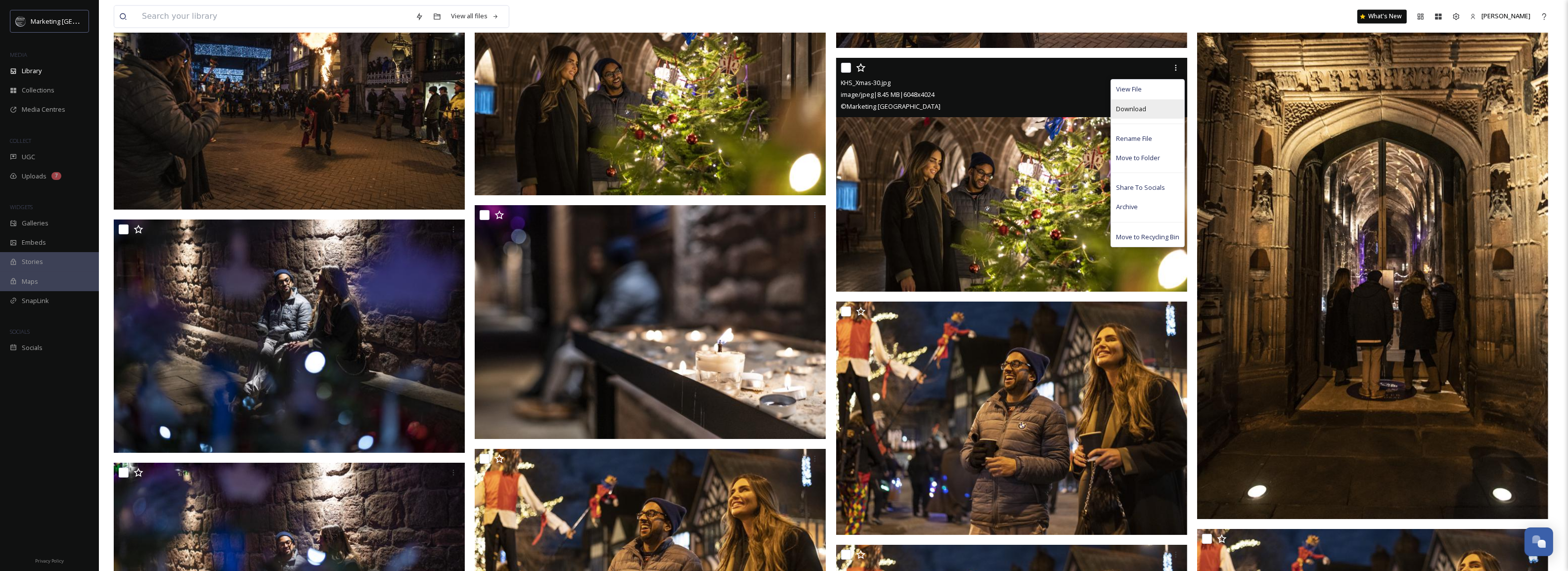
click at [1135, 109] on span "Download" at bounding box center [1131, 108] width 30 height 9
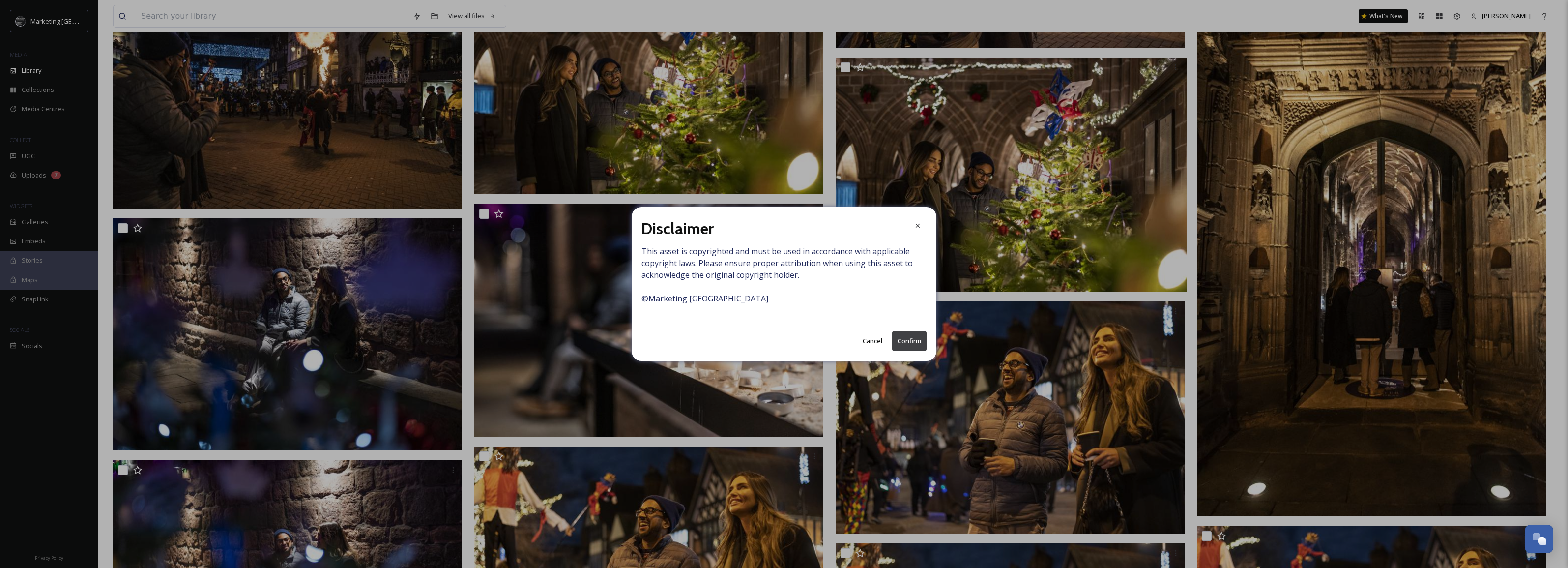
click at [908, 342] on button "Confirm" at bounding box center [909, 340] width 35 height 20
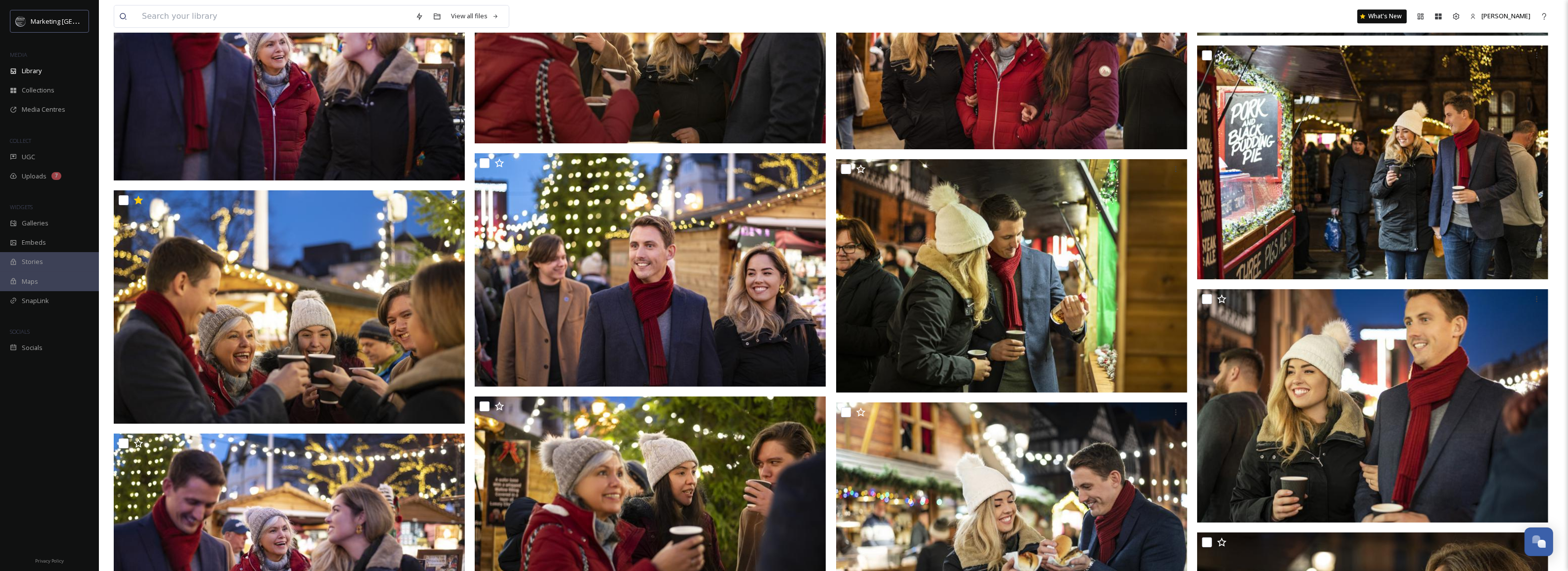
scroll to position [17852, 0]
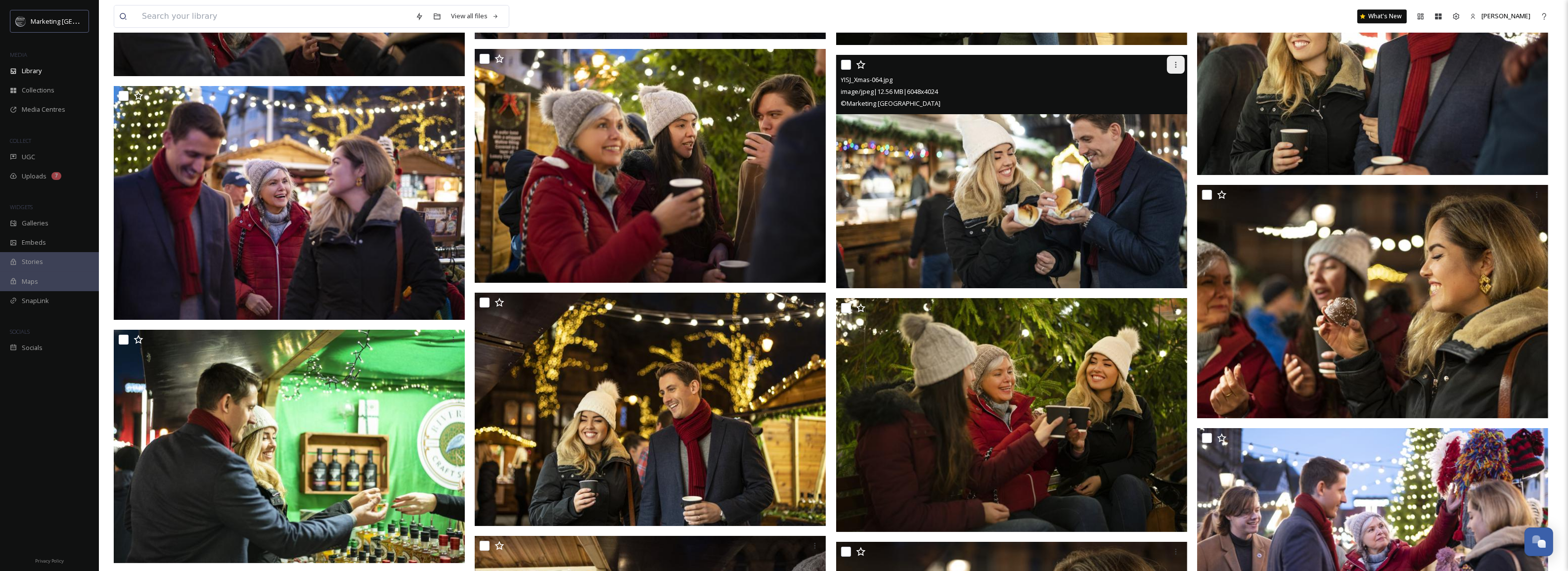
click at [1174, 67] on icon at bounding box center [1176, 64] width 8 height 8
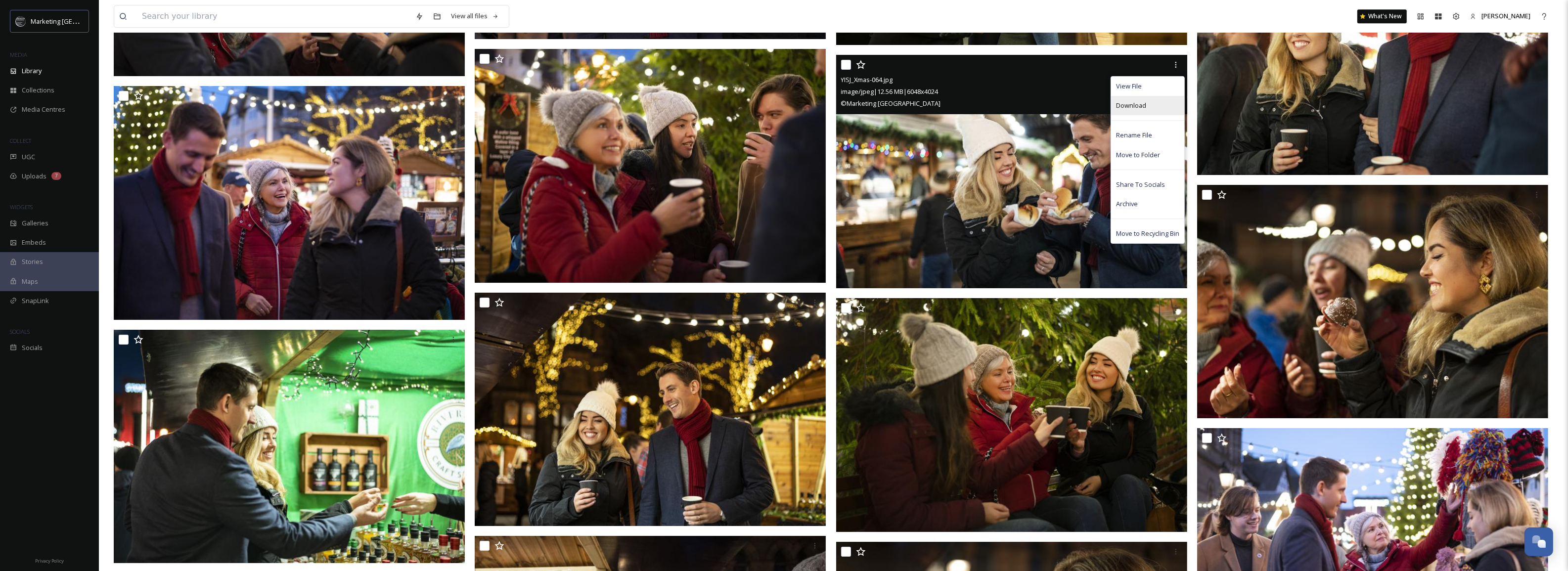
click at [1135, 104] on span "Download" at bounding box center [1131, 105] width 30 height 9
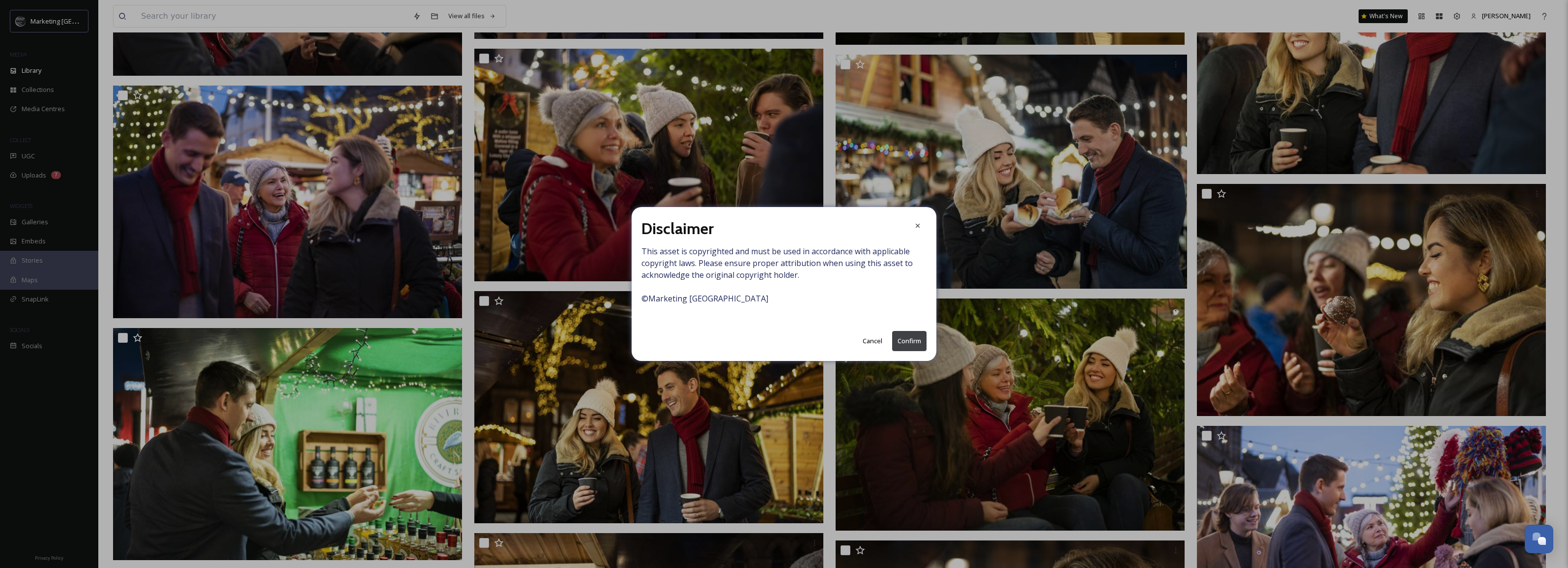
click at [909, 342] on button "Confirm" at bounding box center [909, 340] width 35 height 20
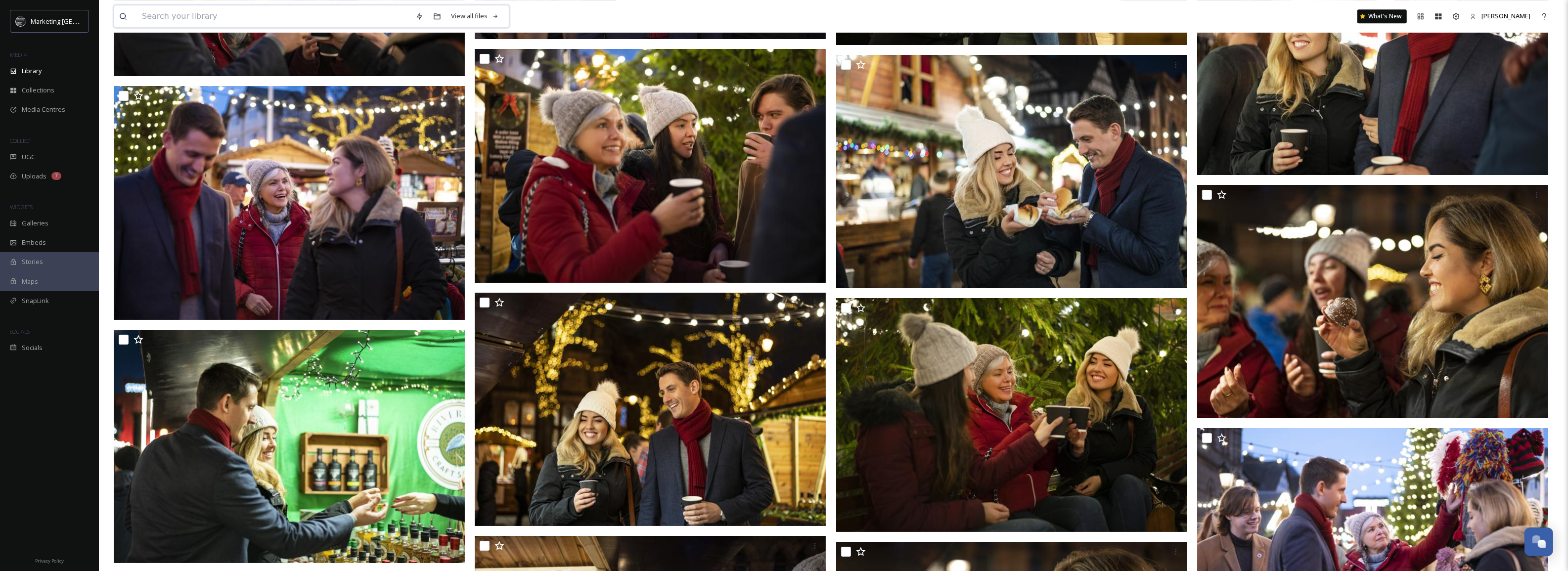
click at [295, 13] on input at bounding box center [274, 17] width 274 height 22
click at [295, 13] on input "tatton" at bounding box center [274, 17] width 274 height 22
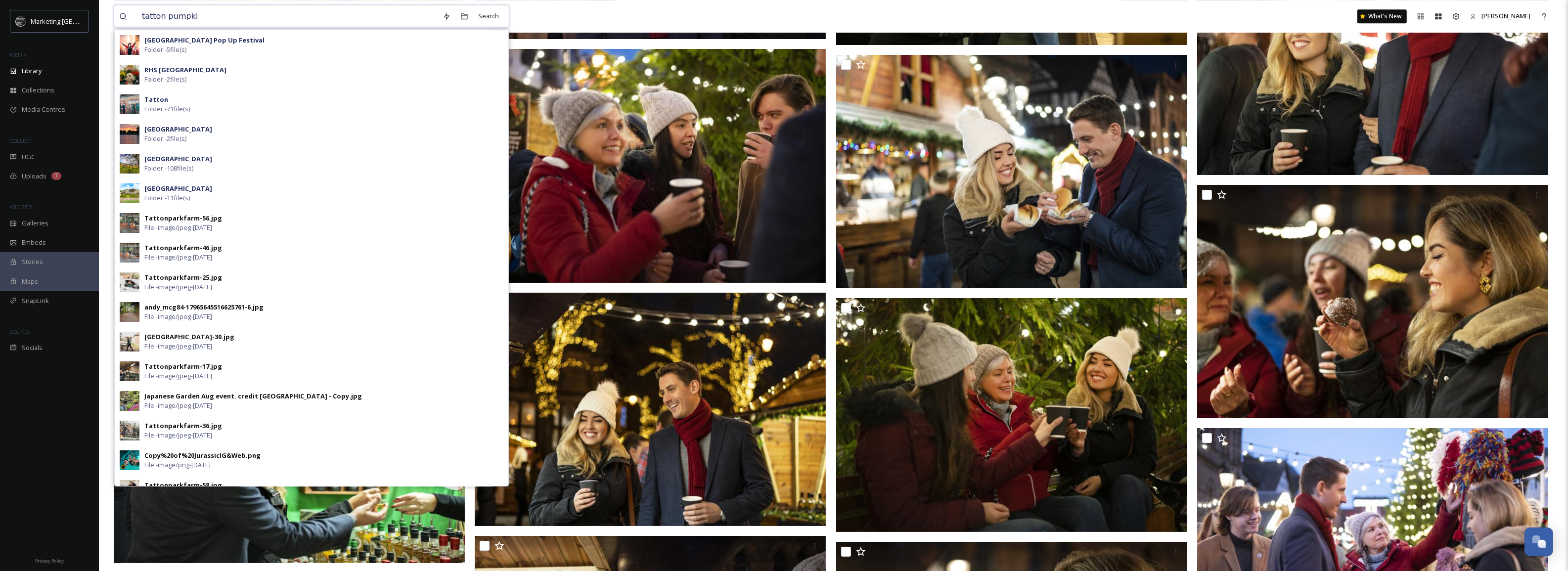
type input "tatton pumpkin"
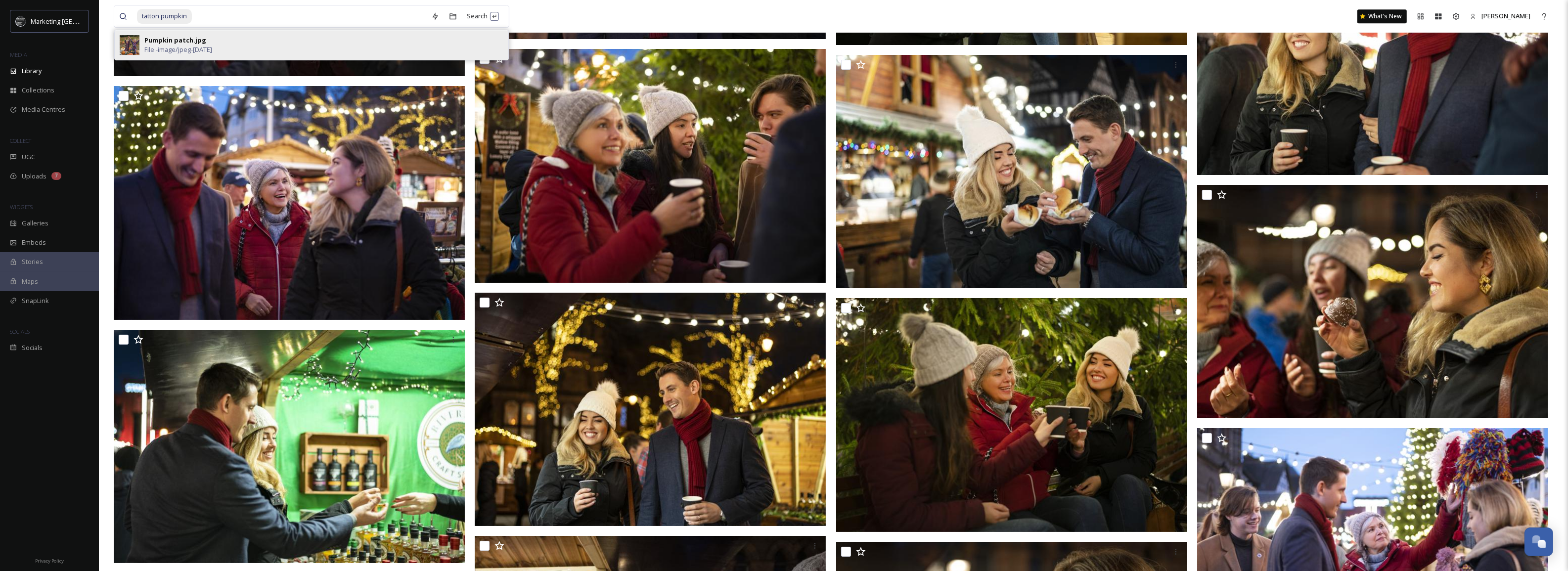
click at [372, 34] on div "Pumpkin patch.jpg File - image/jpeg - [DATE]" at bounding box center [311, 45] width 394 height 29
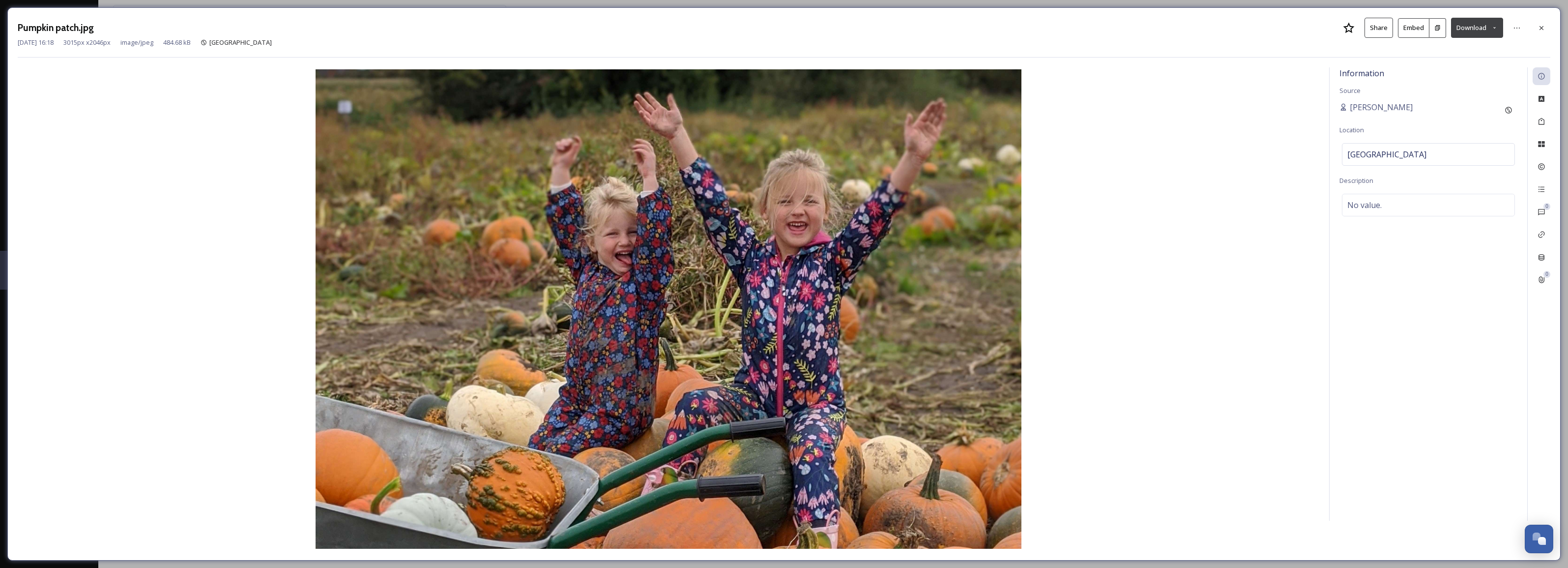
click at [1494, 27] on icon at bounding box center [1494, 27] width 6 height 6
click at [1479, 69] on span "Download Large (2000 x 1357)" at bounding box center [1448, 69] width 86 height 9
